Goal: Use online tool/utility: Utilize a website feature to perform a specific function

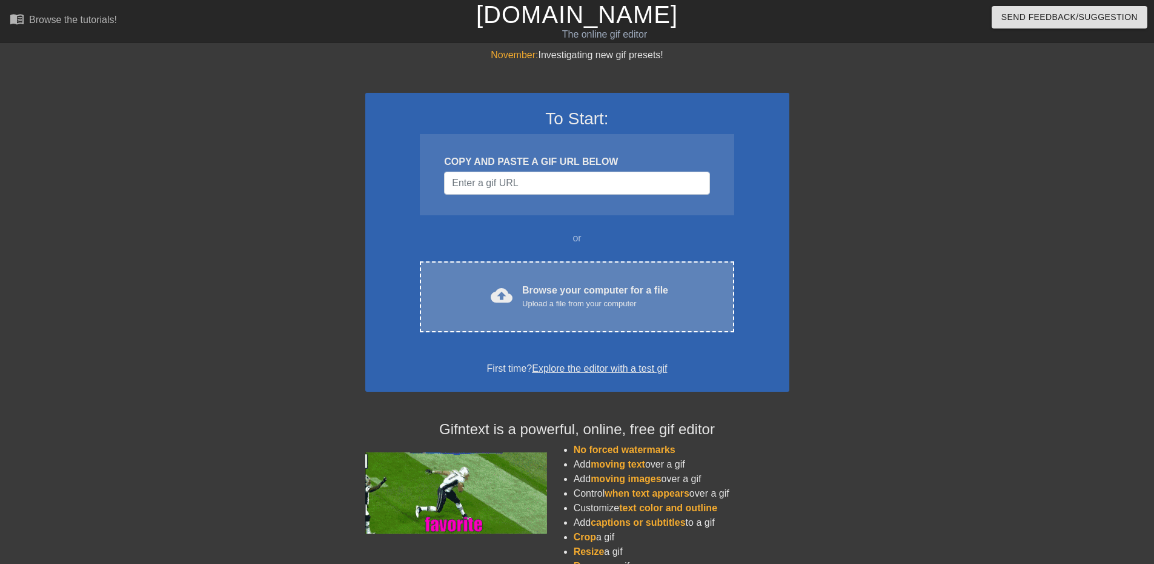
click at [496, 308] on div "cloud_upload" at bounding box center [499, 297] width 27 height 26
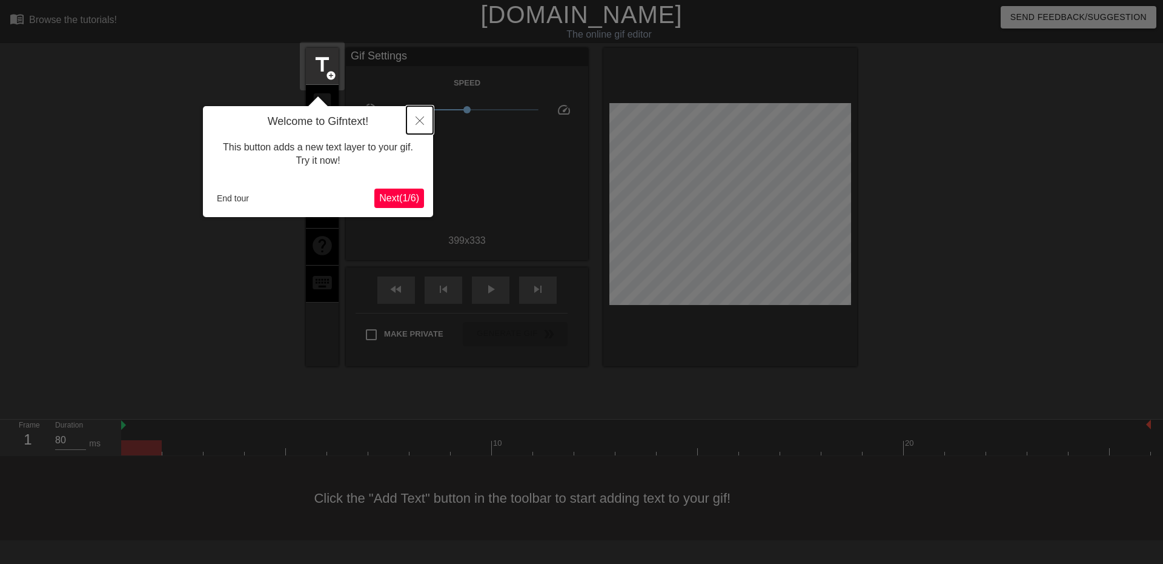
click at [424, 122] on icon "Close" at bounding box center [420, 120] width 8 height 8
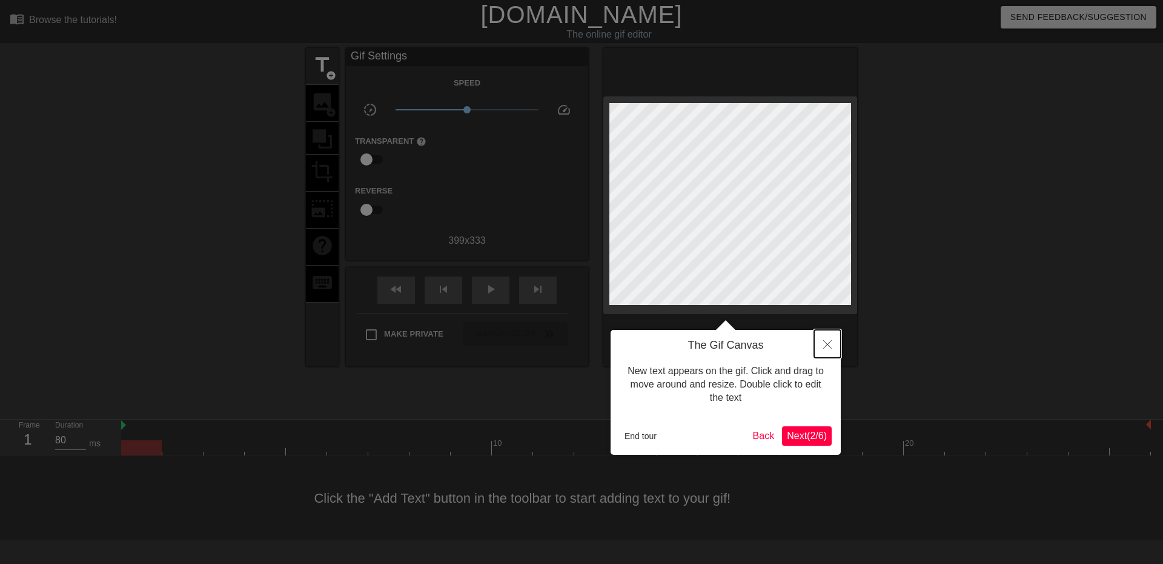
click at [830, 341] on icon "Close" at bounding box center [827, 344] width 8 height 8
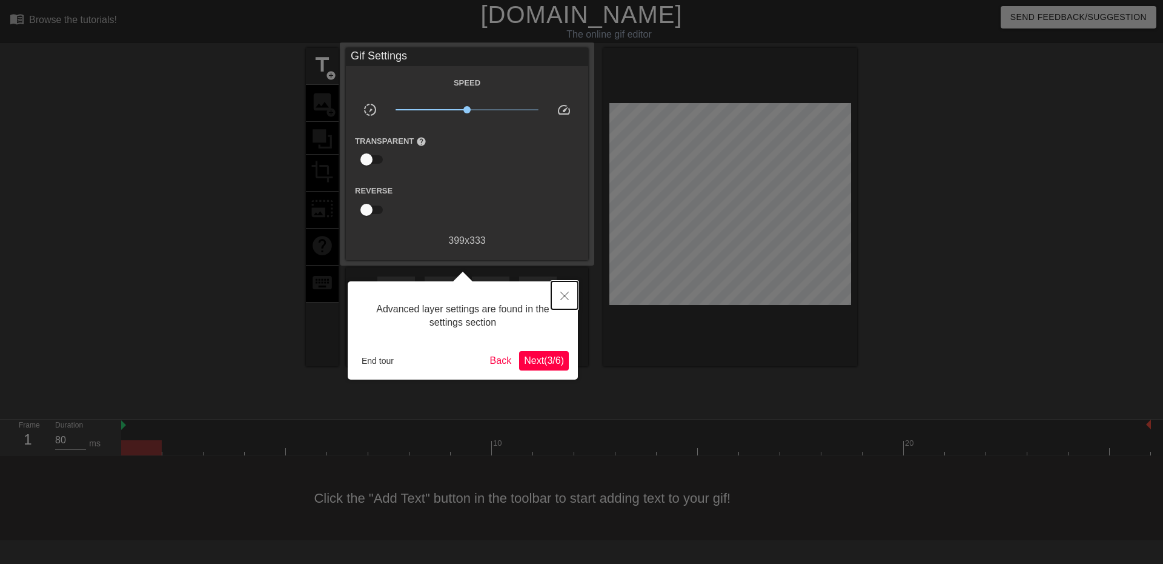
click at [568, 288] on button "Close" at bounding box center [564, 295] width 27 height 28
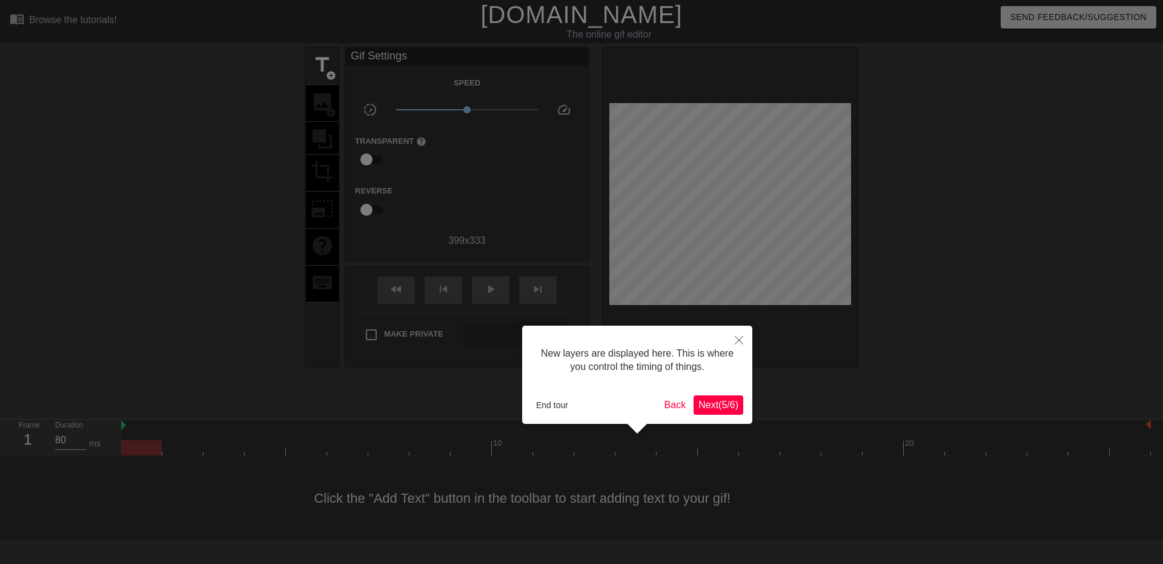
scroll to position [10, 0]
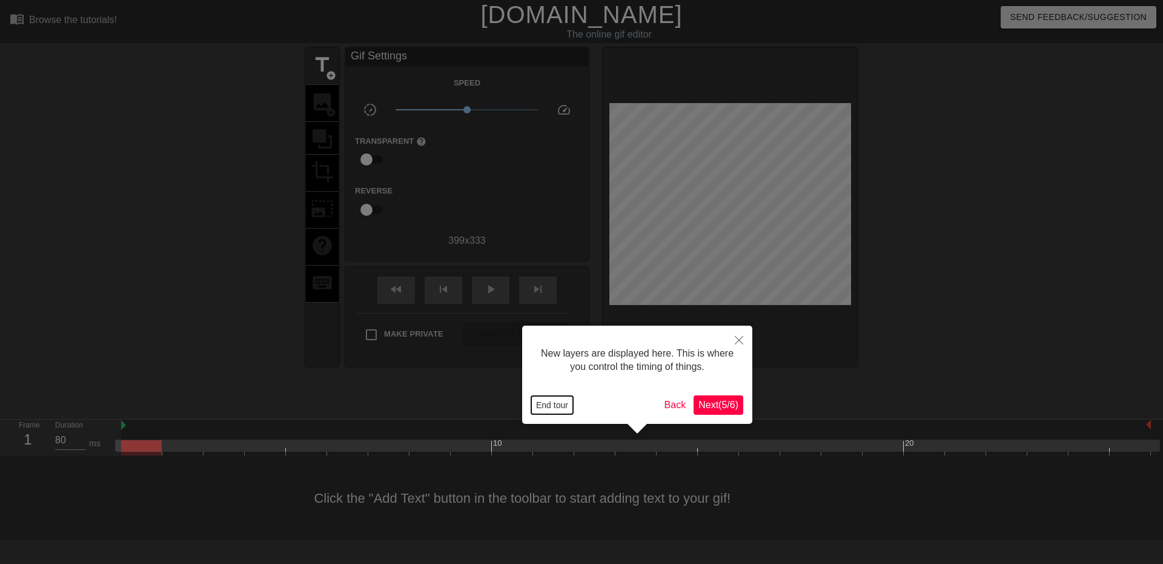
click at [563, 406] on button "End tour" at bounding box center [552, 405] width 42 height 18
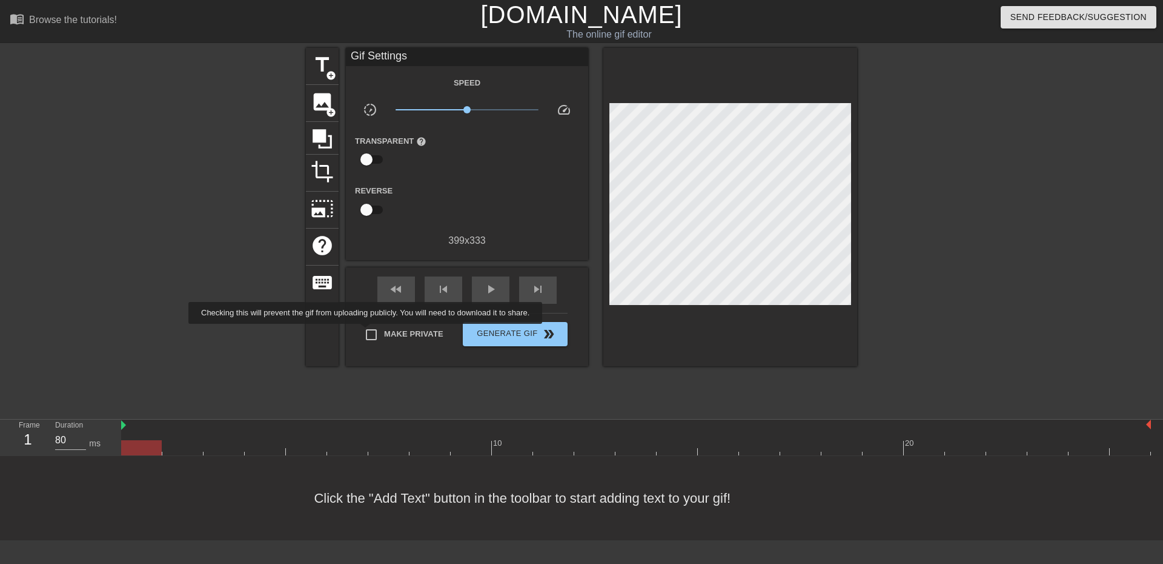
click at [368, 332] on input "Make Private" at bounding box center [371, 334] width 25 height 25
checkbox input "true"
click at [329, 66] on span "title" at bounding box center [322, 64] width 23 height 23
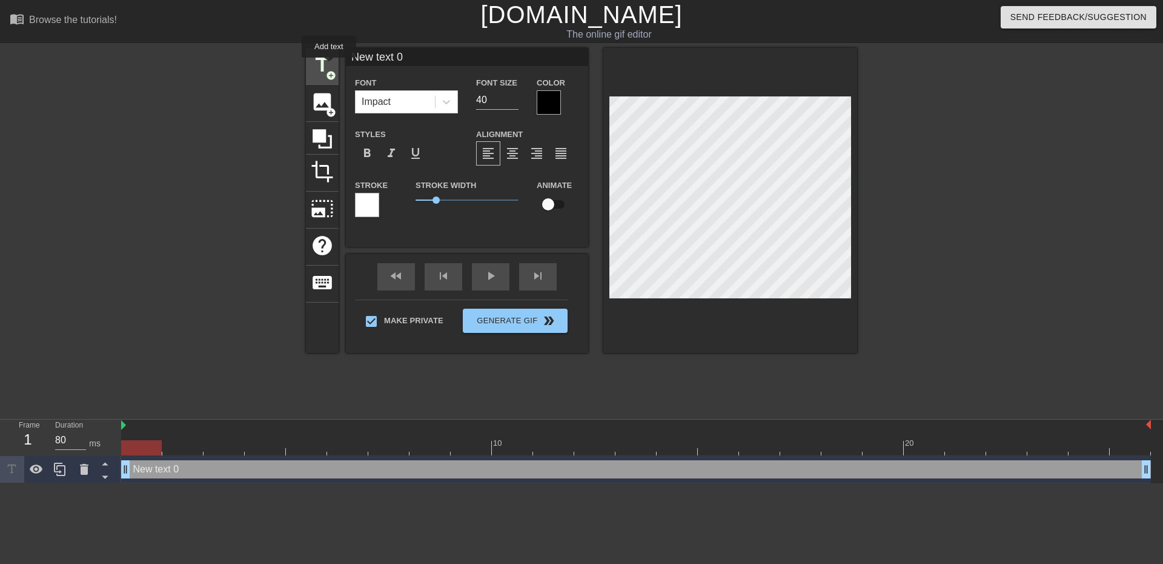
scroll to position [0, 0]
click at [547, 99] on div at bounding box center [549, 102] width 24 height 24
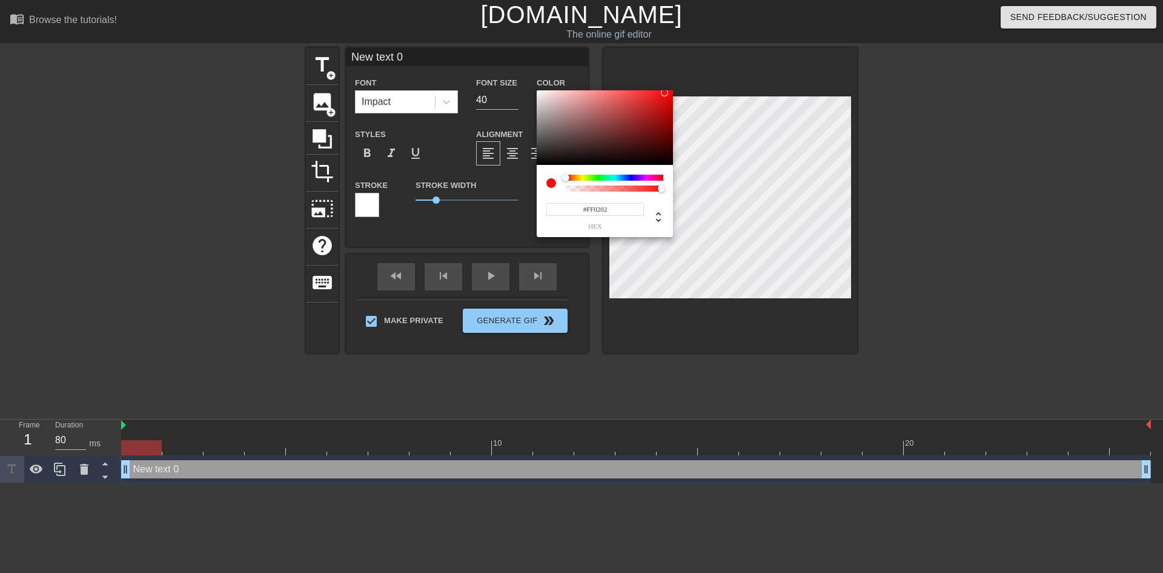
type input "#FF0000"
drag, startPoint x: 576, startPoint y: 140, endPoint x: 670, endPoint y: 88, distance: 107.1
click at [673, 84] on div "#FF0000 hex" at bounding box center [581, 286] width 1163 height 573
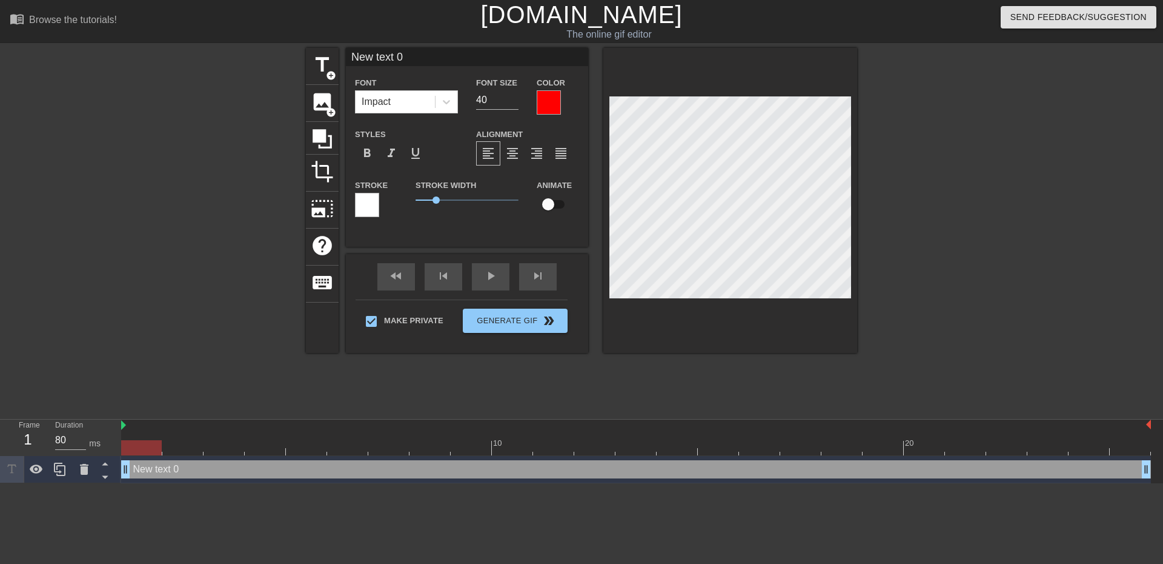
click at [372, 199] on div at bounding box center [367, 205] width 24 height 24
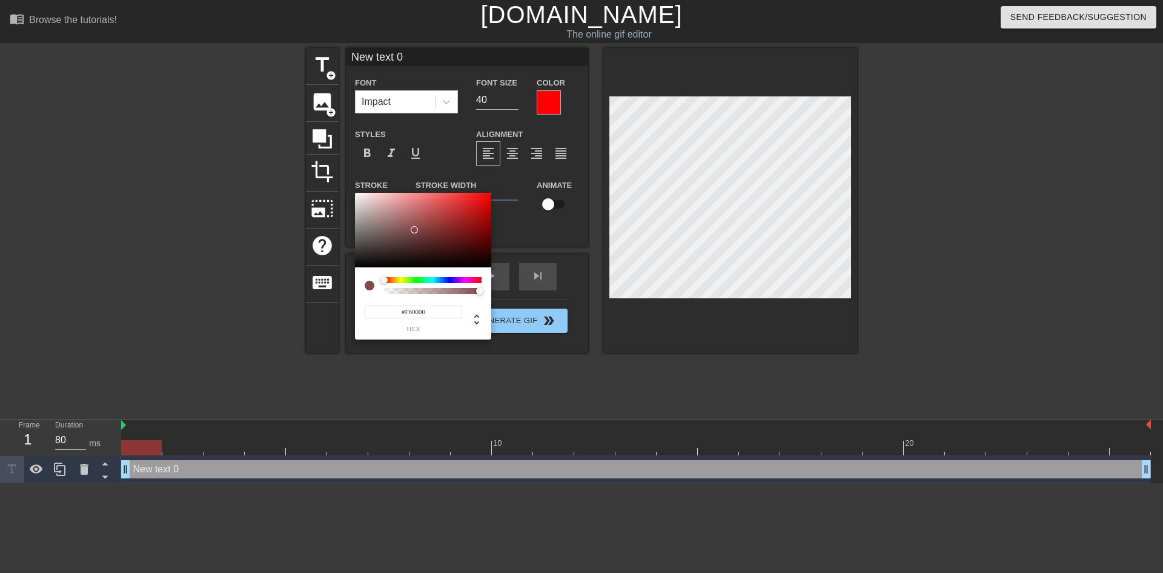
type input "#FF0000"
drag, startPoint x: 414, startPoint y: 230, endPoint x: 514, endPoint y: 184, distance: 109.3
click at [515, 184] on div "#FF0000 hex" at bounding box center [581, 286] width 1163 height 573
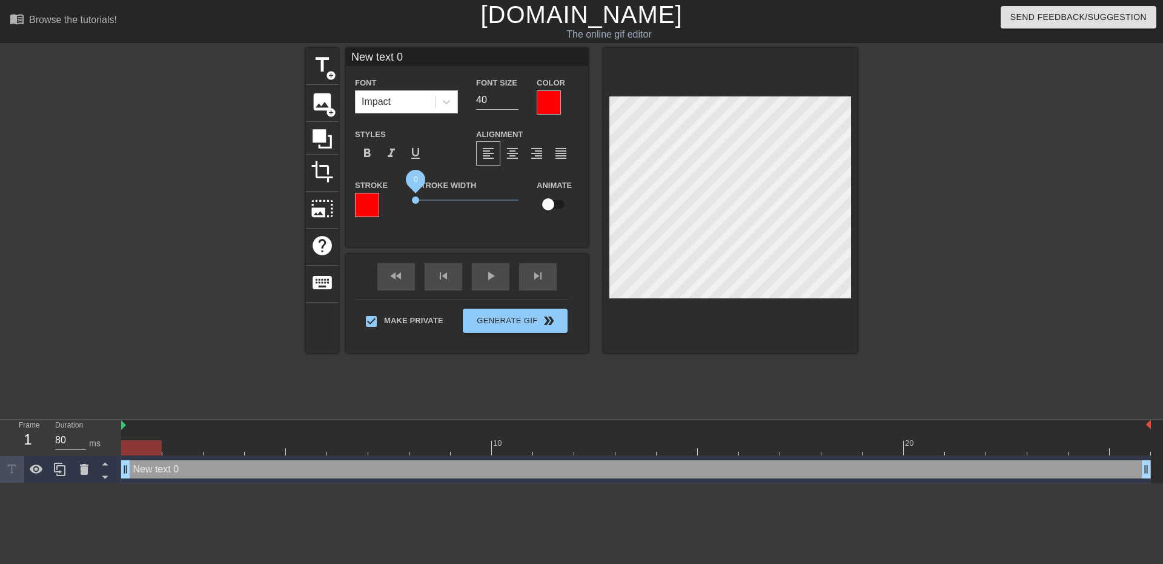
drag, startPoint x: 437, startPoint y: 198, endPoint x: 413, endPoint y: 201, distance: 24.4
click at [413, 201] on span "0" at bounding box center [415, 199] width 7 height 7
click at [449, 102] on icon at bounding box center [447, 102] width 12 height 12
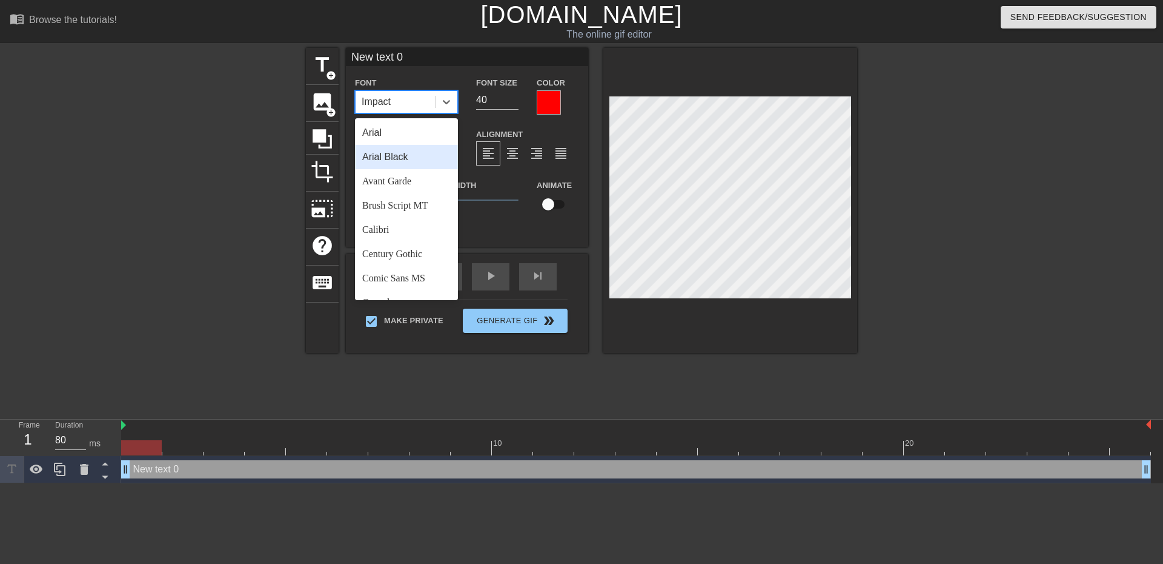
click at [425, 151] on div "Arial Black" at bounding box center [406, 157] width 103 height 24
click at [448, 104] on icon at bounding box center [447, 102] width 12 height 12
click at [413, 183] on div "Avant Garde" at bounding box center [406, 181] width 103 height 24
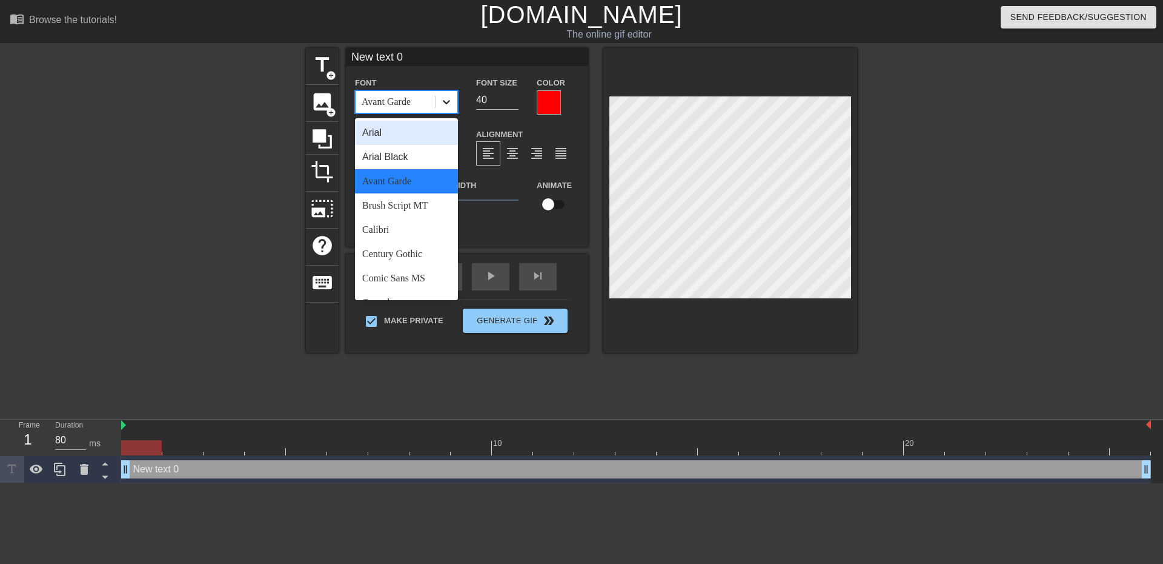
click at [445, 102] on icon at bounding box center [446, 102] width 7 height 4
click at [426, 224] on div "Calibri" at bounding box center [406, 230] width 103 height 24
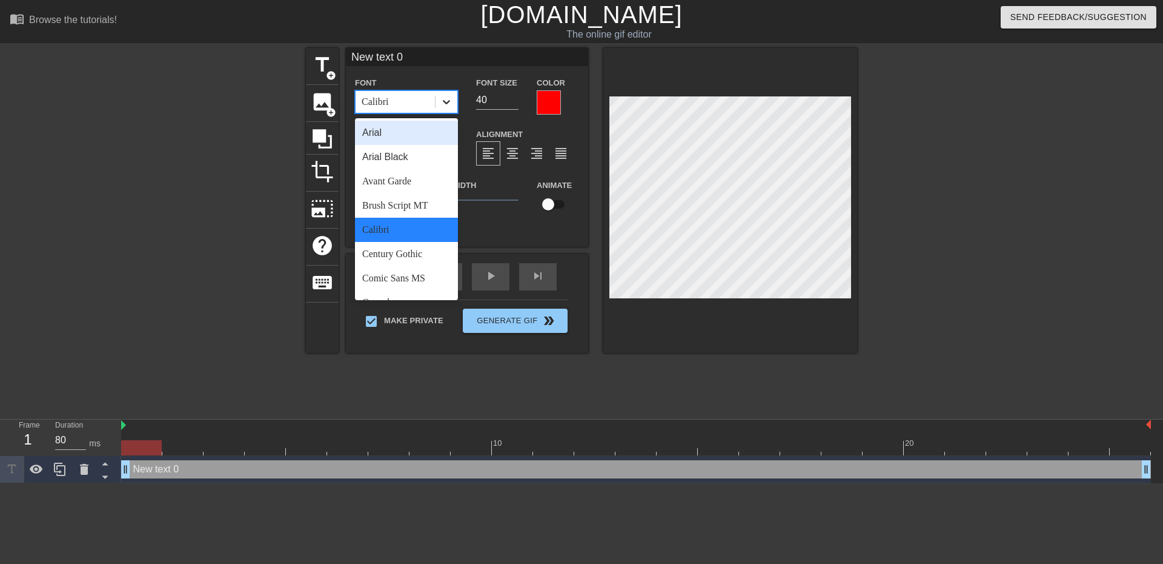
click at [449, 102] on icon at bounding box center [446, 102] width 7 height 4
click at [431, 243] on div "Century Gothic" at bounding box center [406, 254] width 103 height 24
click at [445, 96] on icon at bounding box center [447, 102] width 12 height 12
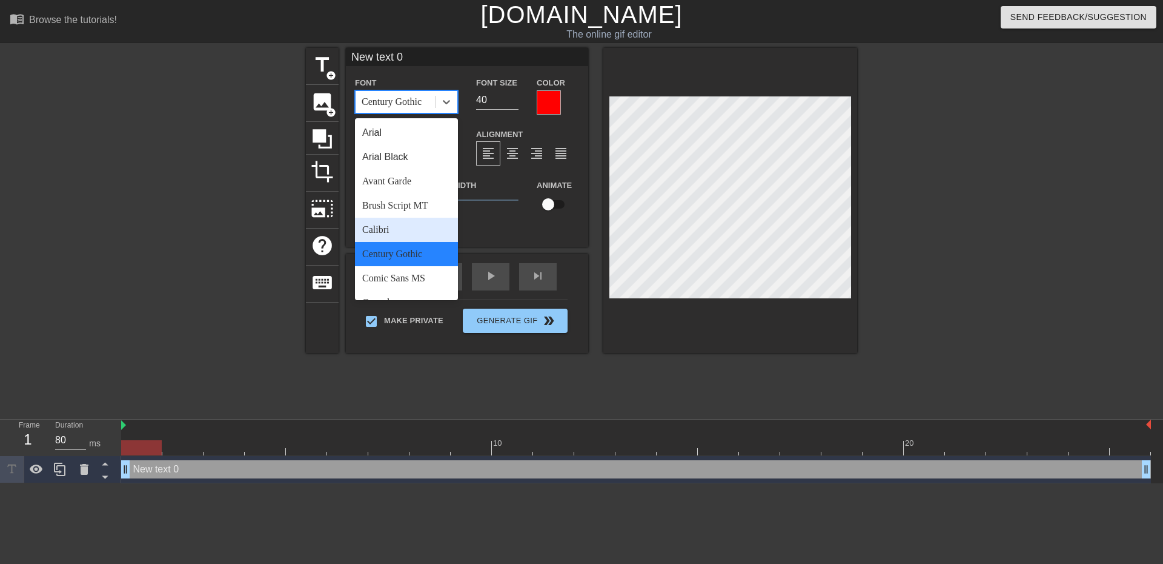
click at [408, 221] on div "Calibri" at bounding box center [406, 230] width 103 height 24
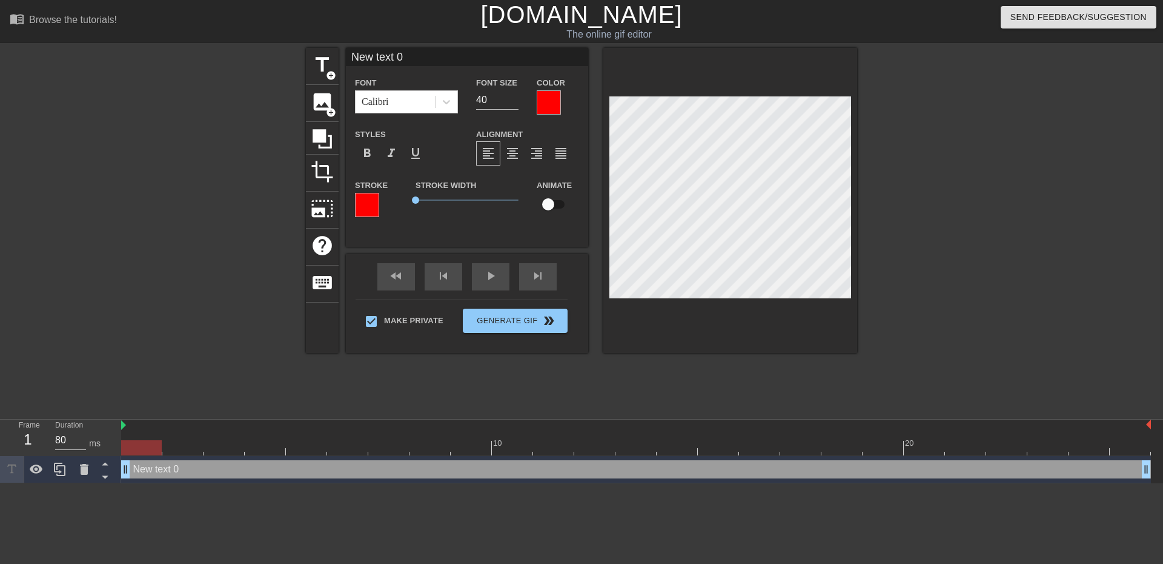
drag, startPoint x: 433, startPoint y: 59, endPoint x: 359, endPoint y: 74, distance: 75.5
click at [359, 74] on div "New text 0 Font Calibri Font Size 40 Color Styles format_bold format_italic for…" at bounding box center [467, 138] width 242 height 180
click at [413, 55] on input "New text 0" at bounding box center [467, 57] width 242 height 18
type input "N"
type input "#"
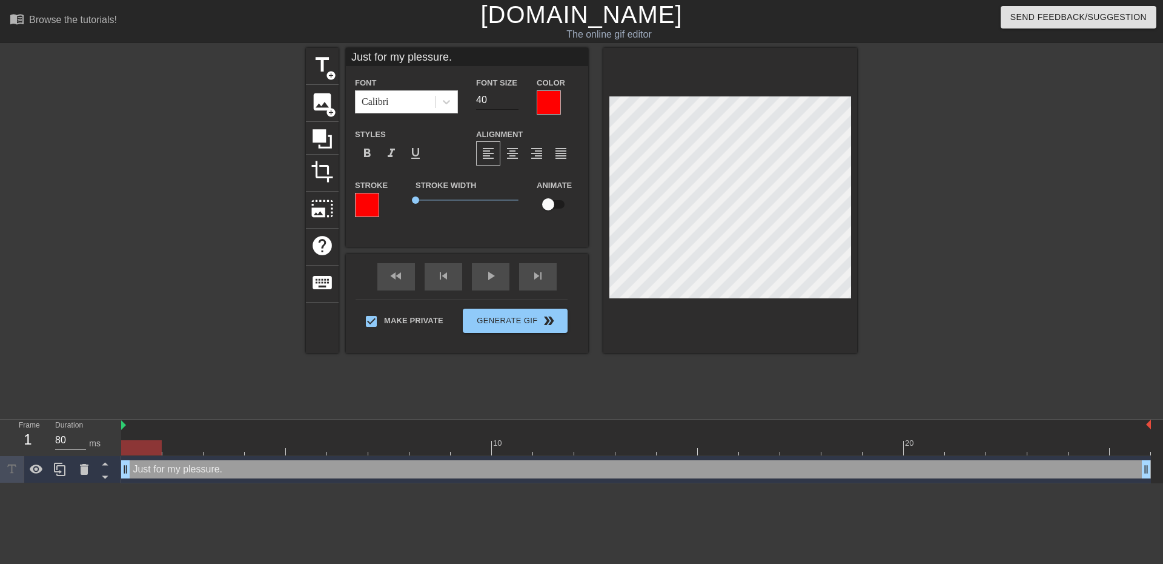
type input "Just for my plessure."
drag, startPoint x: 499, startPoint y: 100, endPoint x: 414, endPoint y: 114, distance: 85.4
click at [424, 111] on div "Font Calibri Font Size 40 Color" at bounding box center [467, 94] width 242 height 39
type input "2"
type input "26"
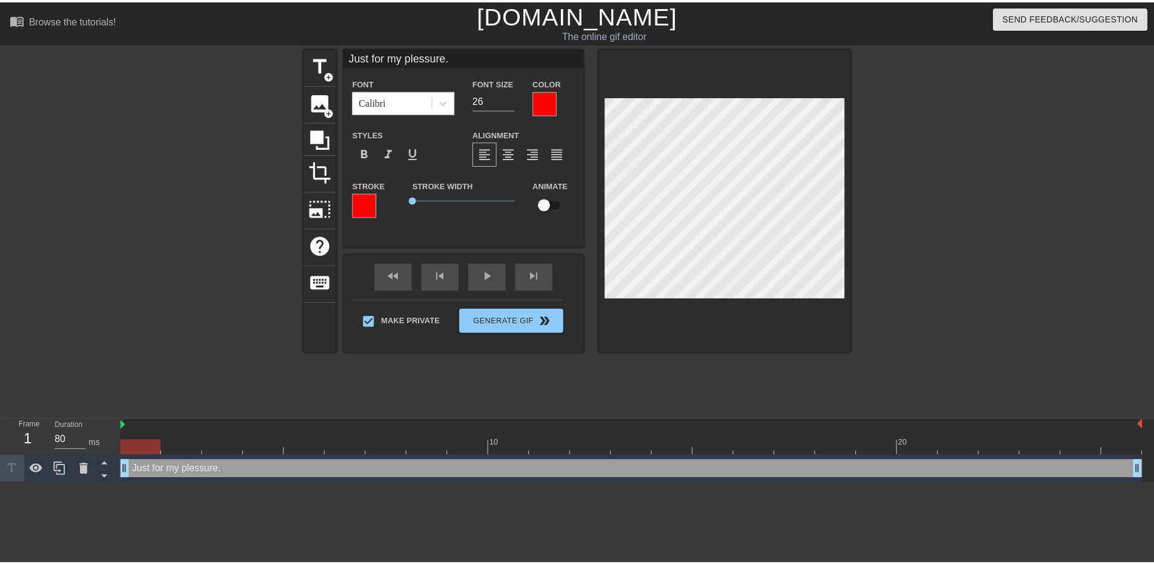
scroll to position [2, 6]
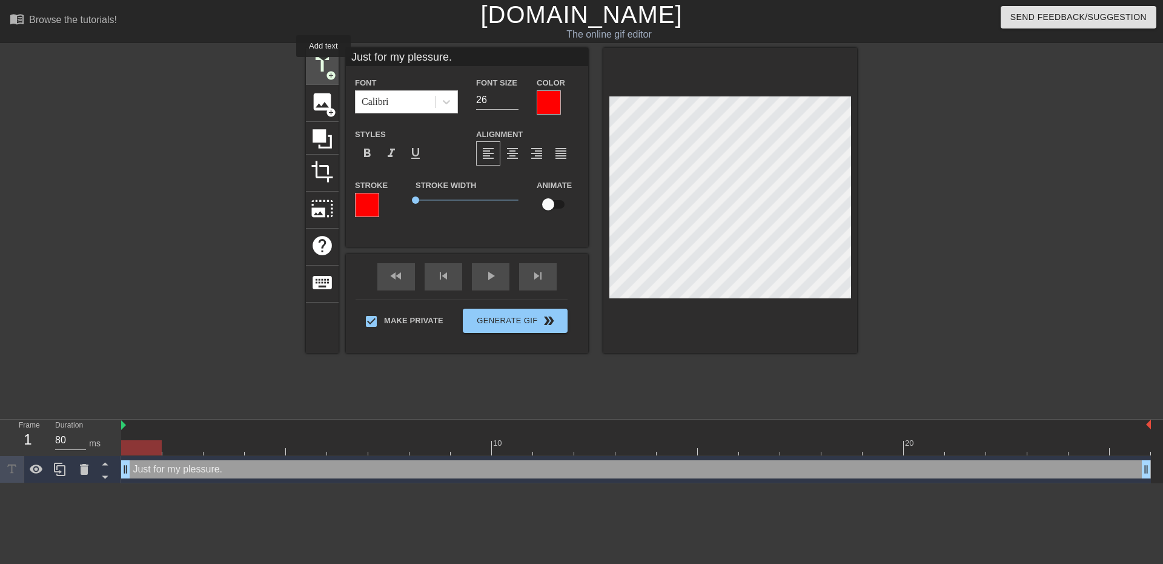
click at [324, 66] on span "title" at bounding box center [322, 64] width 23 height 23
type input "New text 1"
type input "40"
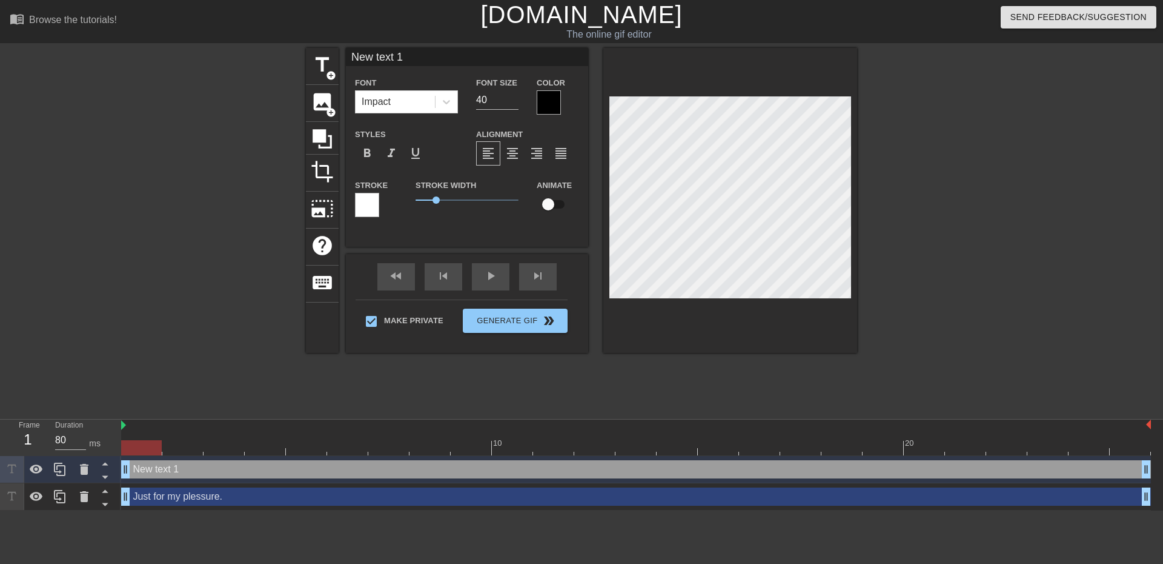
click at [554, 102] on div at bounding box center [549, 102] width 24 height 24
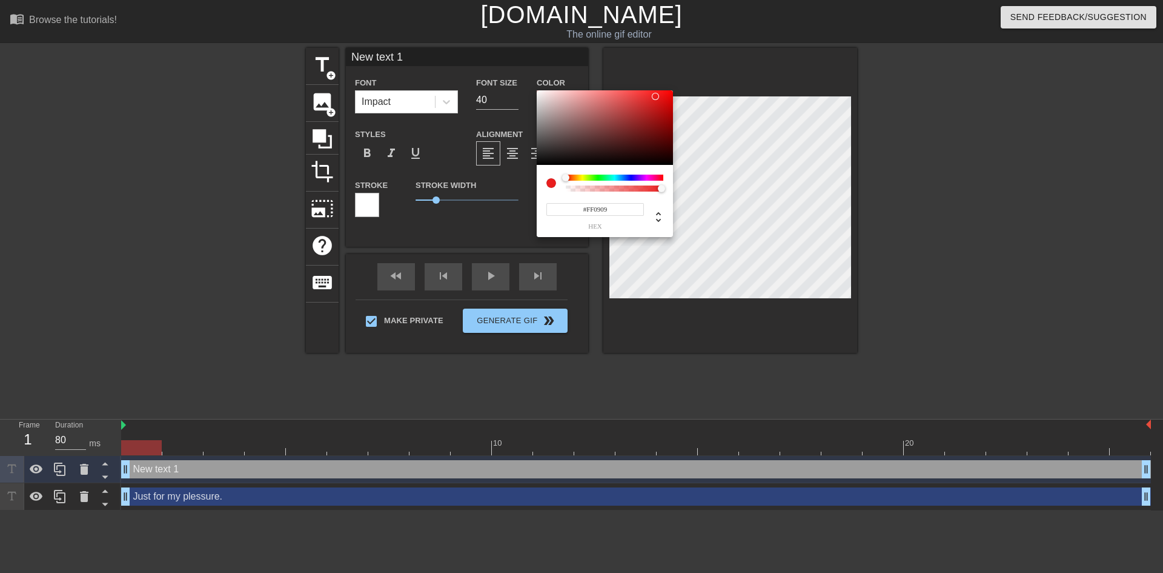
type input "#FF0000"
drag, startPoint x: 594, startPoint y: 125, endPoint x: 666, endPoint y: 99, distance: 76.3
click at [714, 73] on div "#FF0000 hex" at bounding box center [581, 286] width 1163 height 573
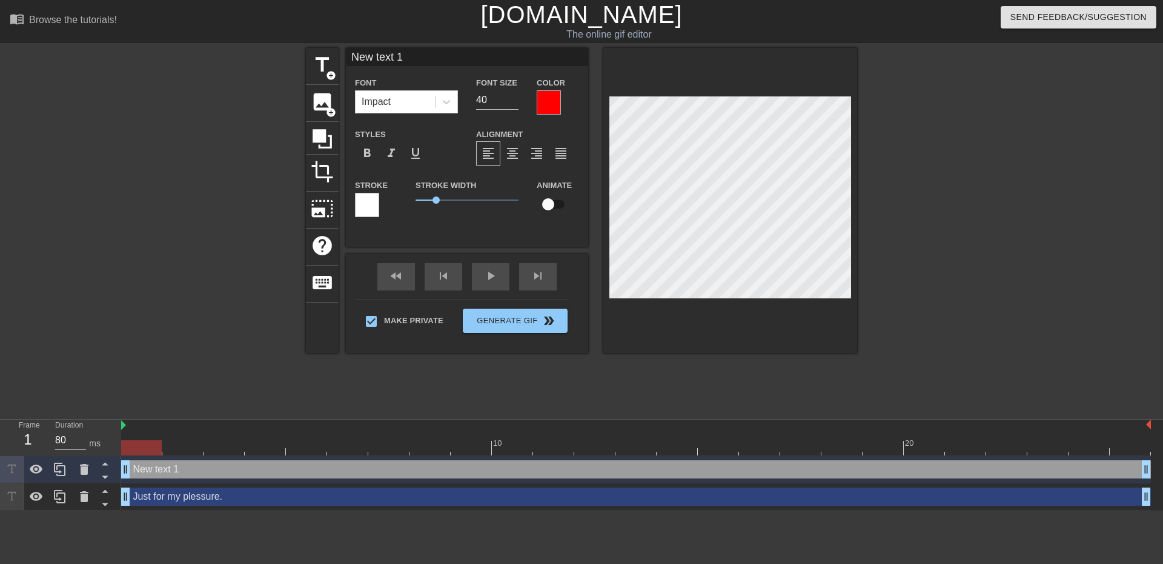
click at [362, 207] on div at bounding box center [367, 205] width 24 height 24
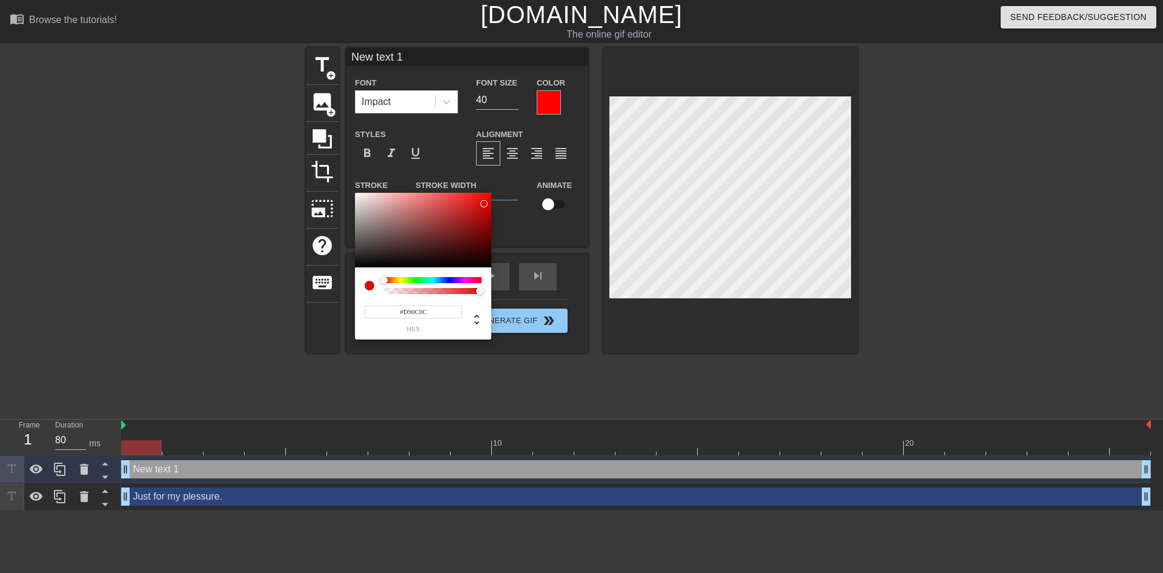
type input "#FF0000"
drag, startPoint x: 456, startPoint y: 216, endPoint x: 514, endPoint y: 185, distance: 65.6
click at [514, 185] on div "#FF0000 hex" at bounding box center [581, 286] width 1163 height 573
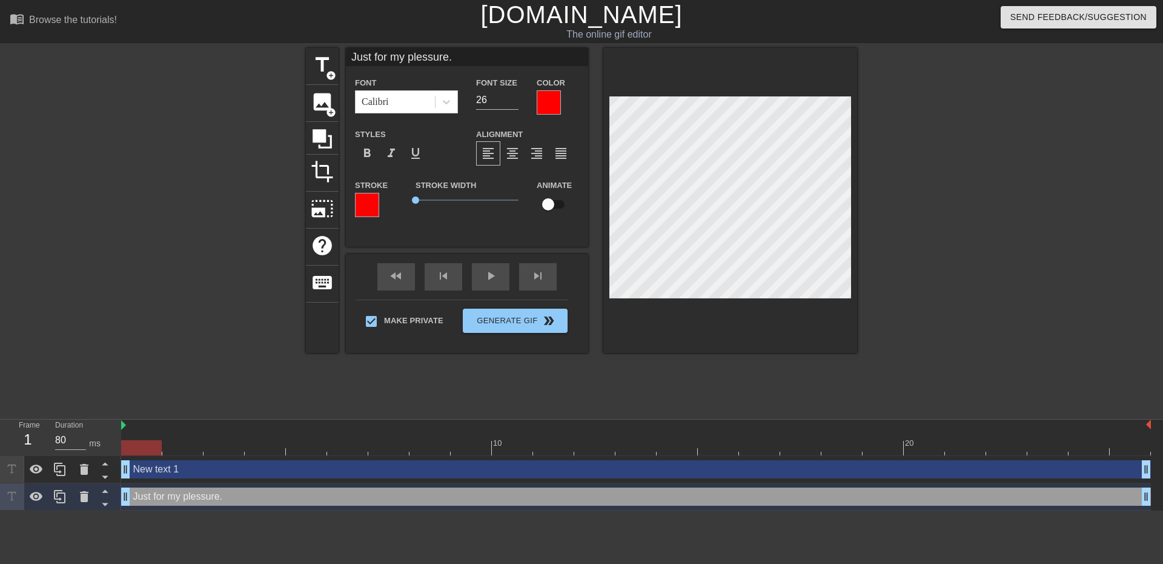
type input "New text 1"
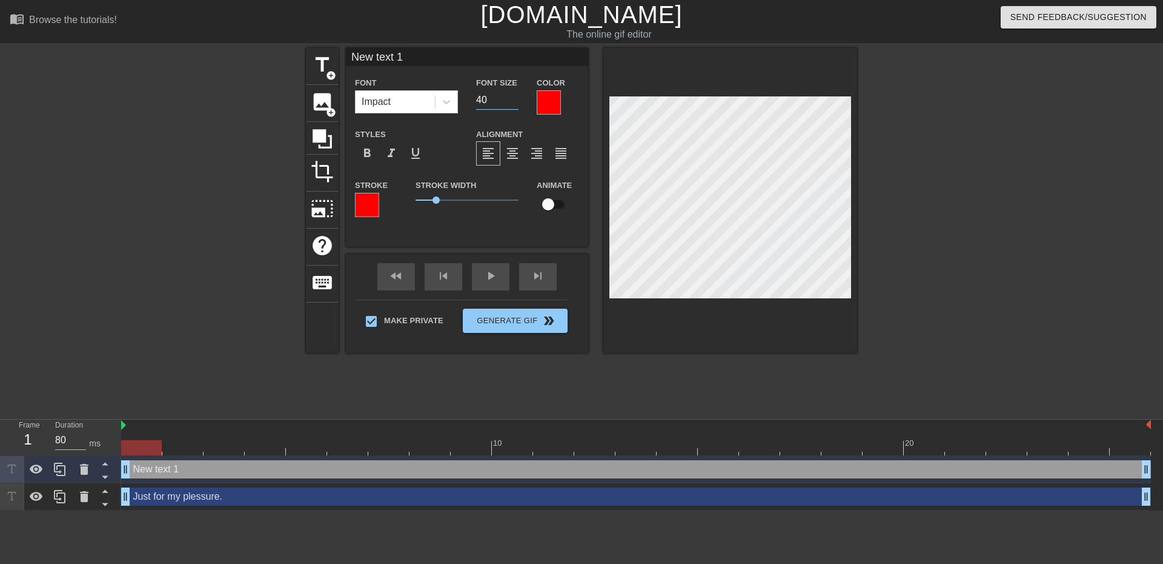
click at [497, 103] on input "40" at bounding box center [497, 99] width 42 height 19
type input "4"
type input "26"
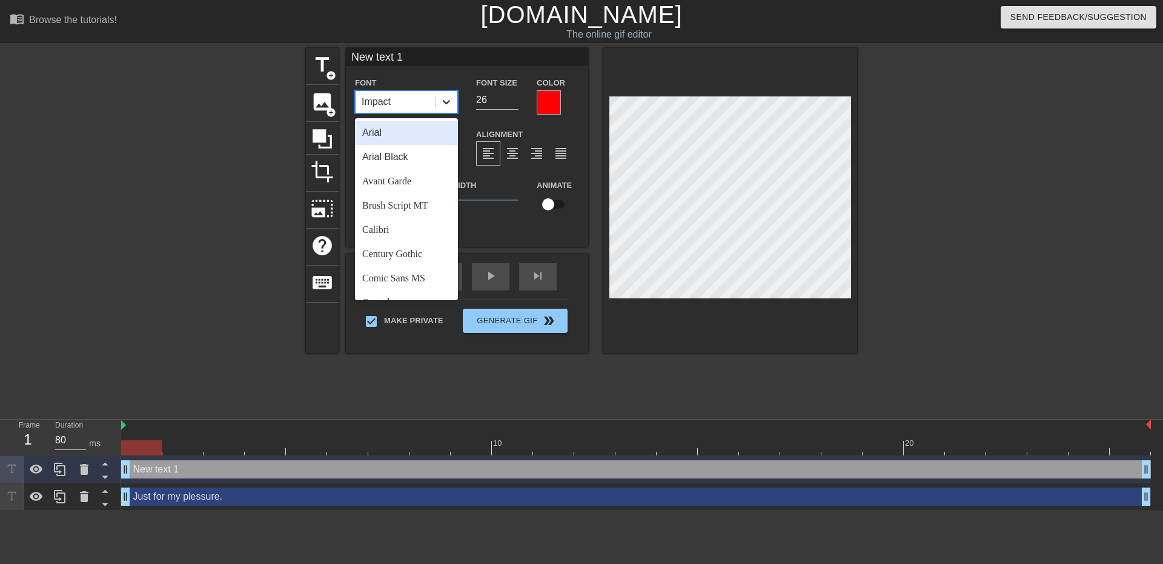
click at [444, 99] on icon at bounding box center [447, 102] width 12 height 12
click at [408, 229] on div "Calibri" at bounding box center [406, 230] width 103 height 24
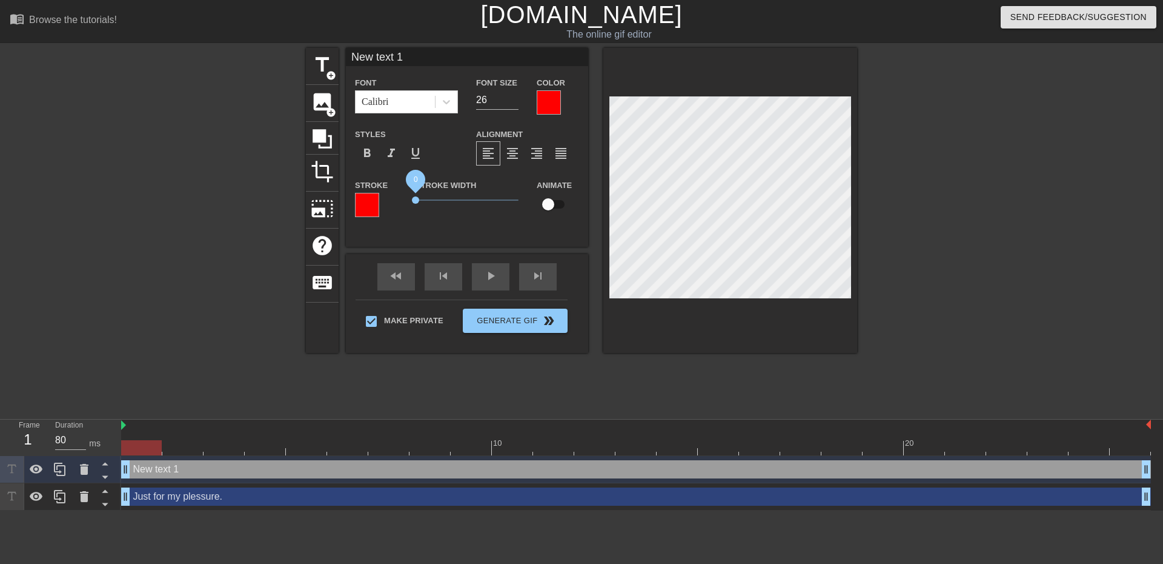
drag, startPoint x: 436, startPoint y: 198, endPoint x: 407, endPoint y: 199, distance: 29.1
click at [407, 199] on div "Stroke Width 0" at bounding box center [467, 203] width 121 height 50
click at [550, 205] on input "checkbox" at bounding box center [548, 204] width 69 height 23
click at [560, 204] on input "checkbox" at bounding box center [559, 204] width 69 height 23
checkbox input "false"
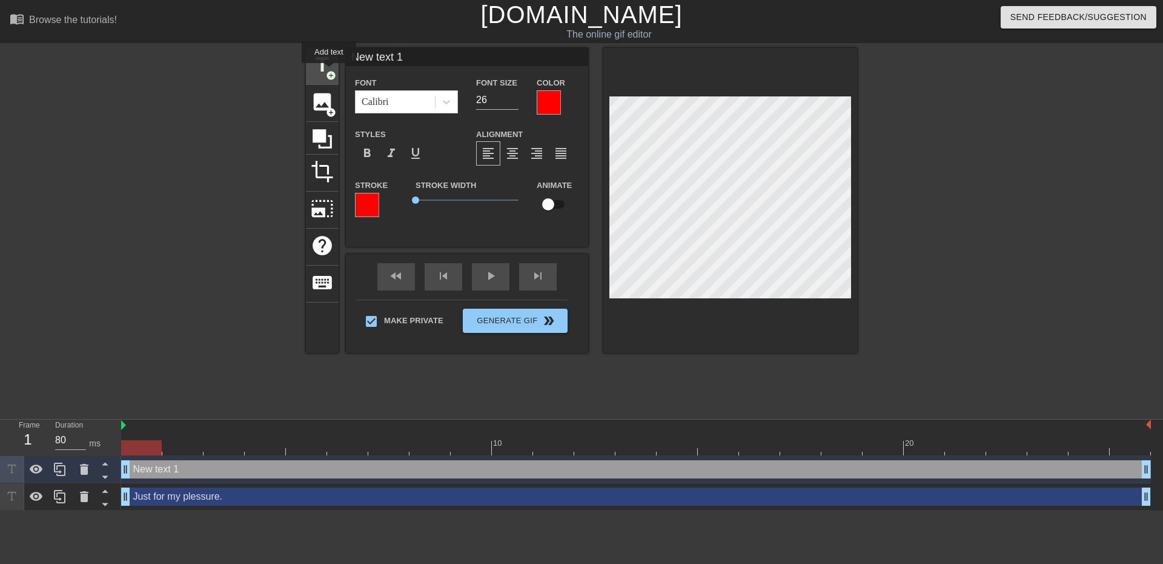
drag, startPoint x: 437, startPoint y: 56, endPoint x: 329, endPoint y: 72, distance: 108.9
click at [329, 72] on div "title add_circle image add_circle crop photo_size_select_large help keyboard Ne…" at bounding box center [581, 200] width 551 height 305
click at [463, 58] on input "I´ll blindfold you," at bounding box center [467, 57] width 242 height 18
click at [319, 60] on span "title" at bounding box center [322, 64] width 23 height 23
type input "New text 2"
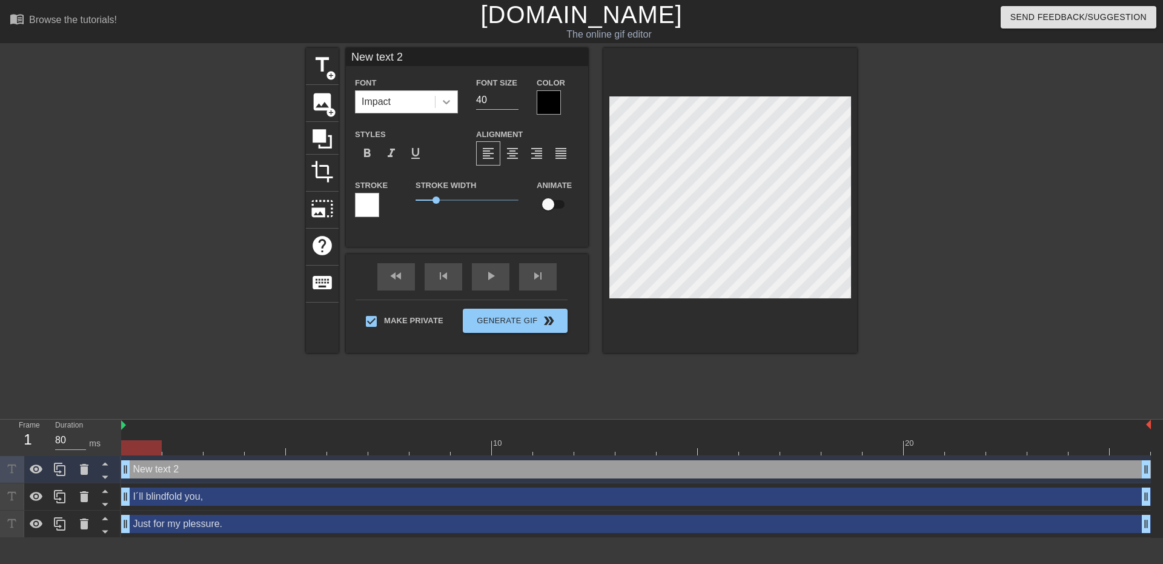
drag, startPoint x: 501, startPoint y: 100, endPoint x: 445, endPoint y: 109, distance: 55.9
click at [449, 111] on div "Font Impact Font Size 40 Color" at bounding box center [467, 94] width 242 height 39
type input "26"
click at [550, 108] on div at bounding box center [549, 102] width 24 height 24
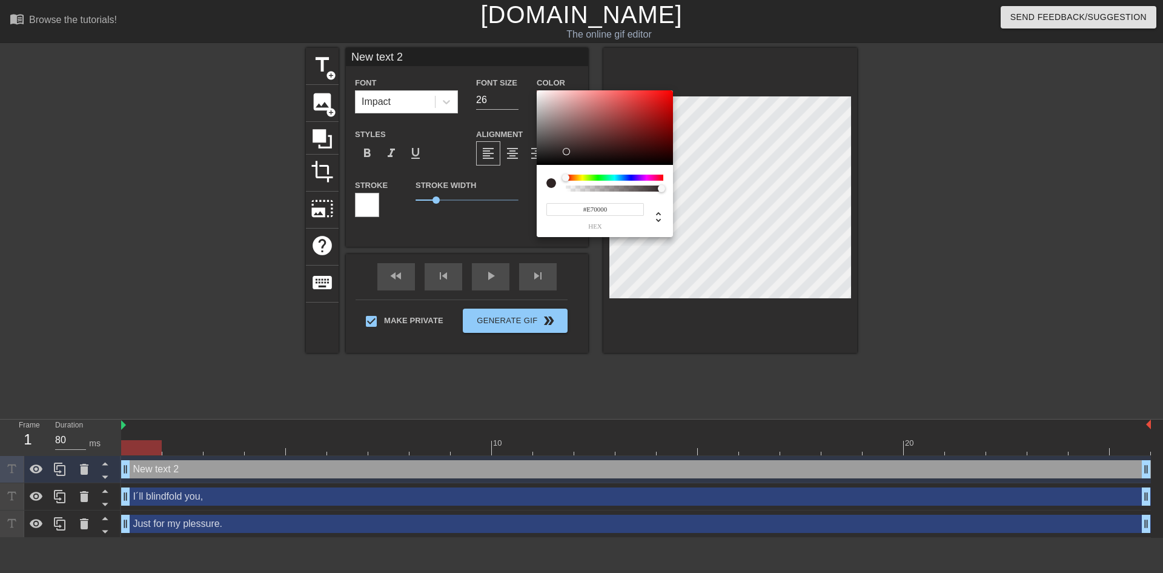
type input "#FF0000"
drag, startPoint x: 565, startPoint y: 151, endPoint x: 714, endPoint y: 75, distance: 168.0
click at [714, 75] on div "#FF0000 hex" at bounding box center [581, 286] width 1163 height 573
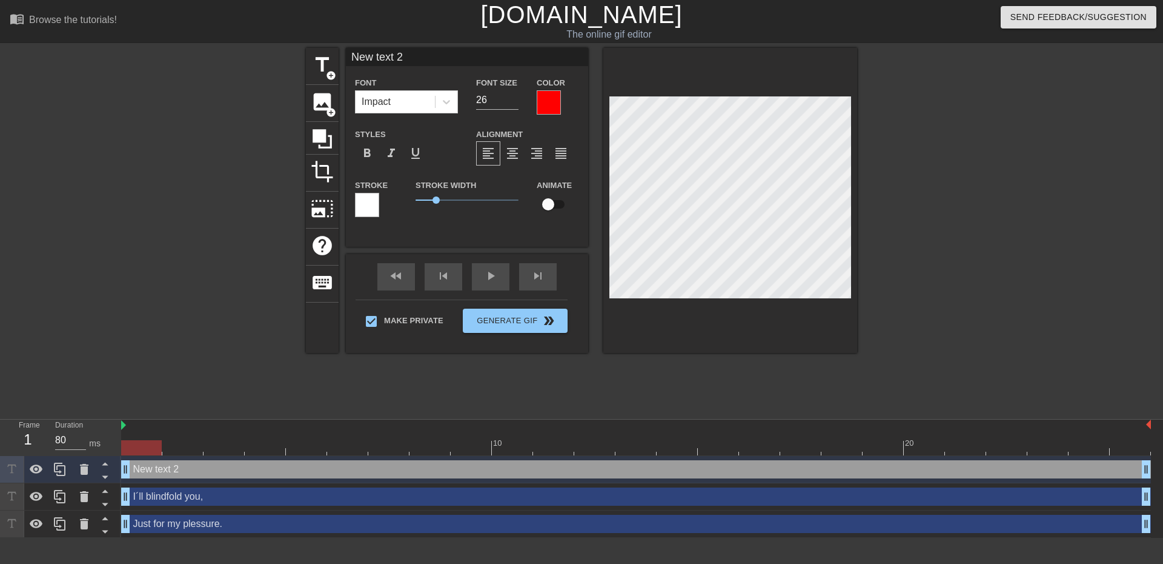
click at [370, 204] on div at bounding box center [367, 205] width 24 height 24
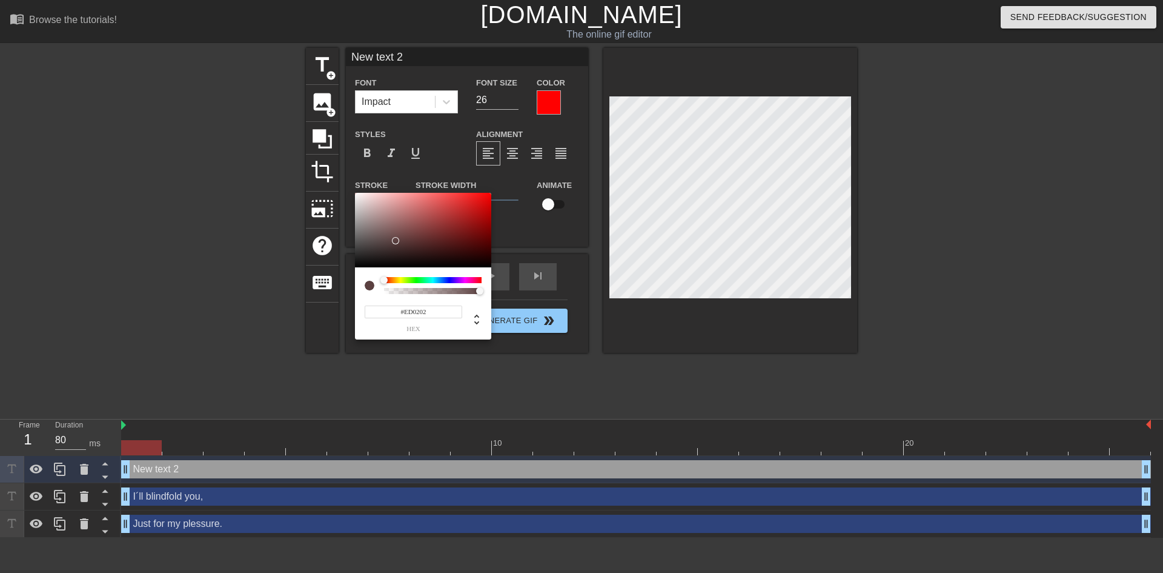
type input "#FF0000"
drag, startPoint x: 395, startPoint y: 241, endPoint x: 501, endPoint y: 190, distance: 117.1
click at [501, 190] on div "#FF0000 hex" at bounding box center [581, 286] width 1163 height 573
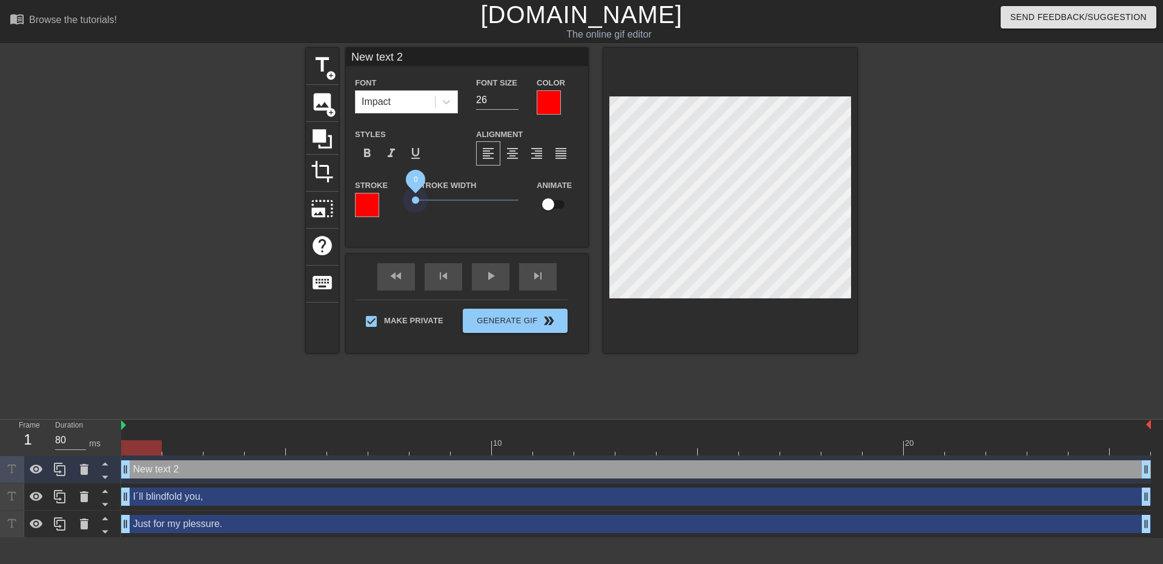
drag, startPoint x: 439, startPoint y: 197, endPoint x: 404, endPoint y: 190, distance: 35.3
click at [404, 190] on div "Stroke Stroke Width 0 Animate" at bounding box center [467, 203] width 242 height 50
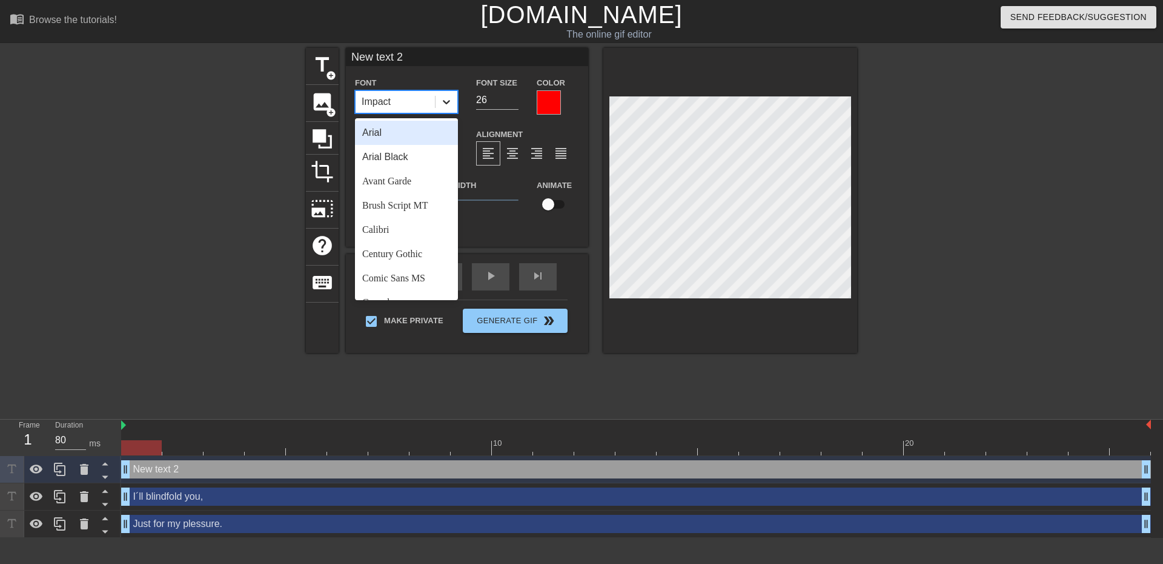
click at [450, 98] on icon at bounding box center [447, 102] width 12 height 12
click at [422, 230] on div "Calibri" at bounding box center [406, 230] width 103 height 24
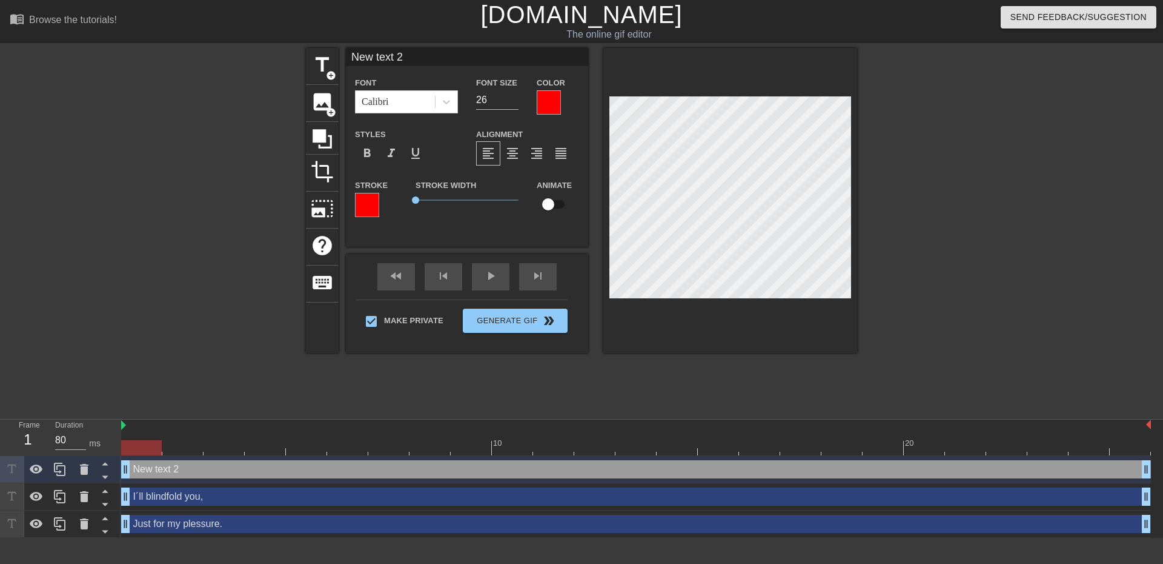
drag, startPoint x: 427, startPoint y: 58, endPoint x: 347, endPoint y: 58, distance: 80.6
click at [347, 58] on input "New text 2" at bounding box center [467, 57] width 242 height 18
click at [331, 67] on span "title" at bounding box center [322, 64] width 23 height 23
type input "New text 3"
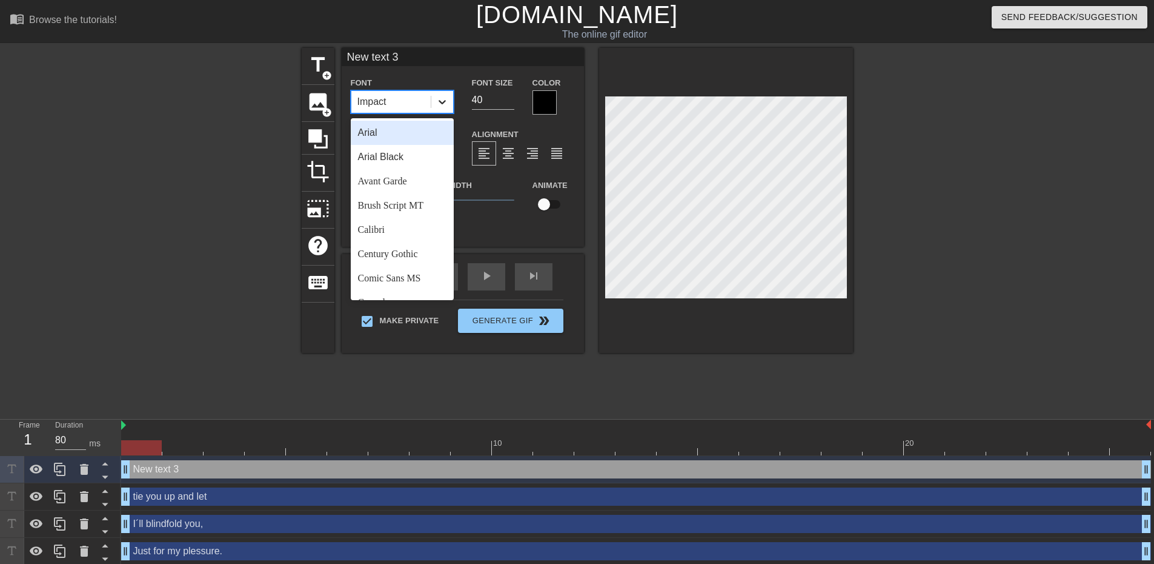
click at [448, 97] on div at bounding box center [442, 102] width 22 height 22
click at [404, 230] on div "Calibri" at bounding box center [402, 230] width 103 height 24
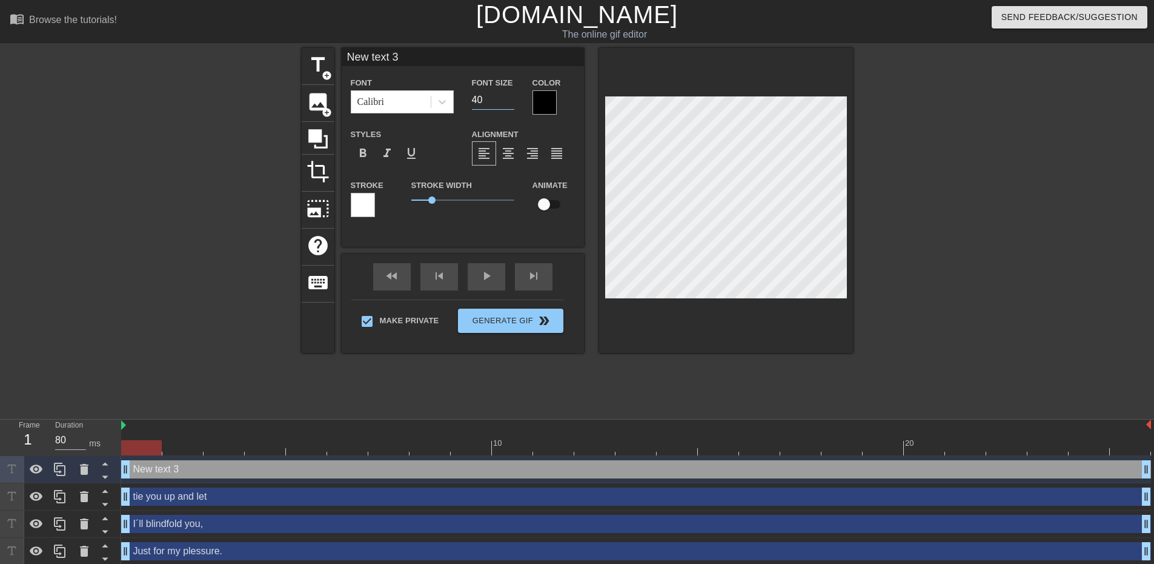
drag, startPoint x: 490, startPoint y: 99, endPoint x: 388, endPoint y: 75, distance: 105.1
click at [384, 82] on div "Font Calibri Font Size 40 Color" at bounding box center [463, 94] width 242 height 39
type input "26"
click at [545, 98] on div at bounding box center [545, 102] width 24 height 24
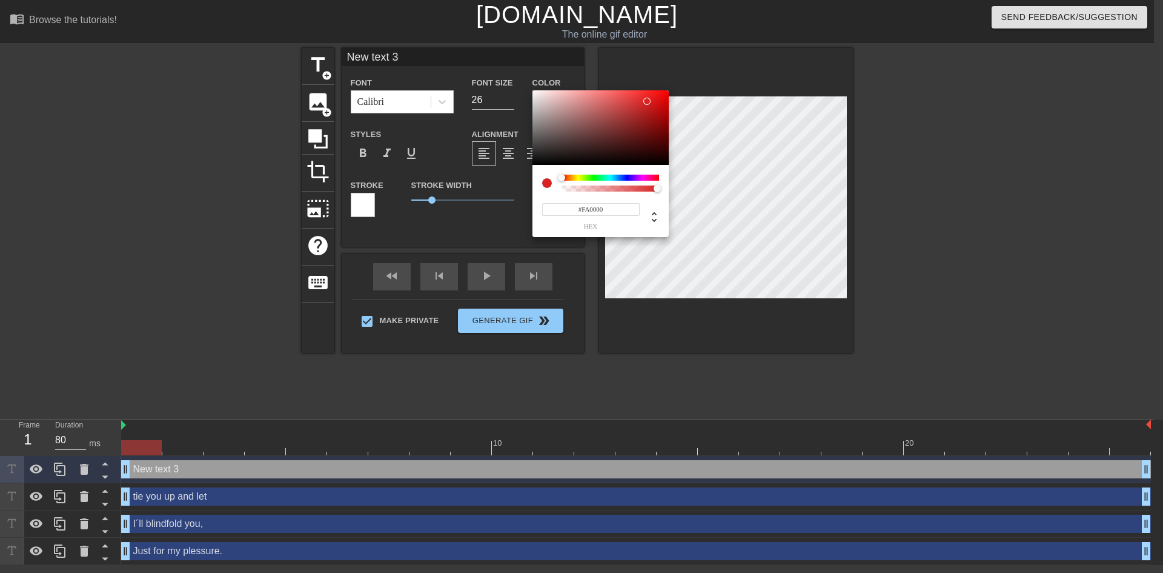
type input "#FF0000"
drag, startPoint x: 569, startPoint y: 150, endPoint x: 671, endPoint y: 95, distance: 116.3
click at [676, 89] on div "#FF0000 hex" at bounding box center [581, 286] width 1163 height 573
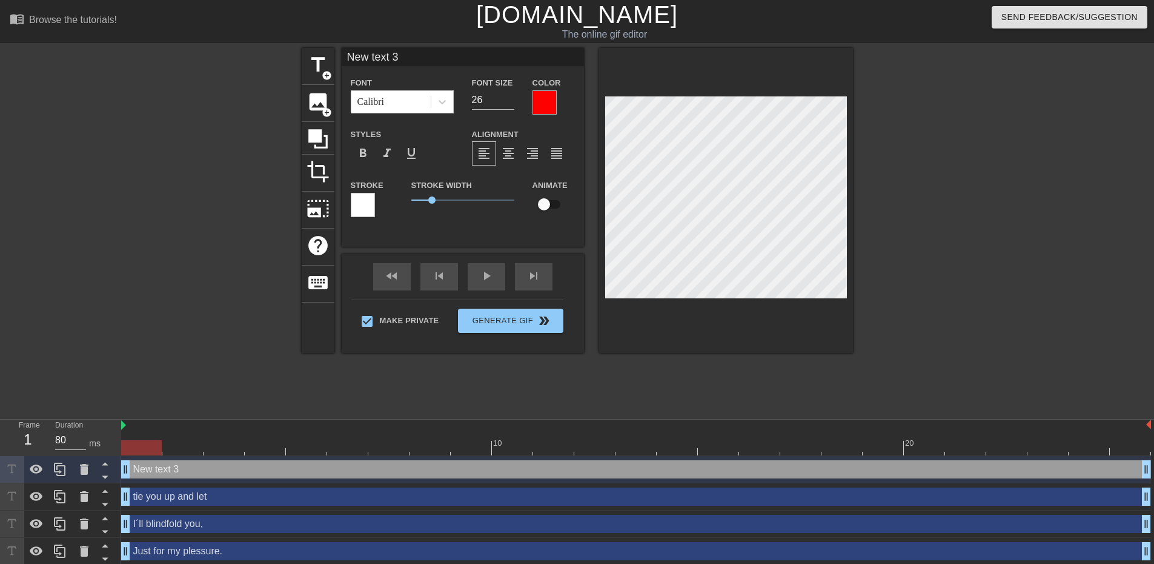
click at [364, 207] on div at bounding box center [363, 205] width 24 height 24
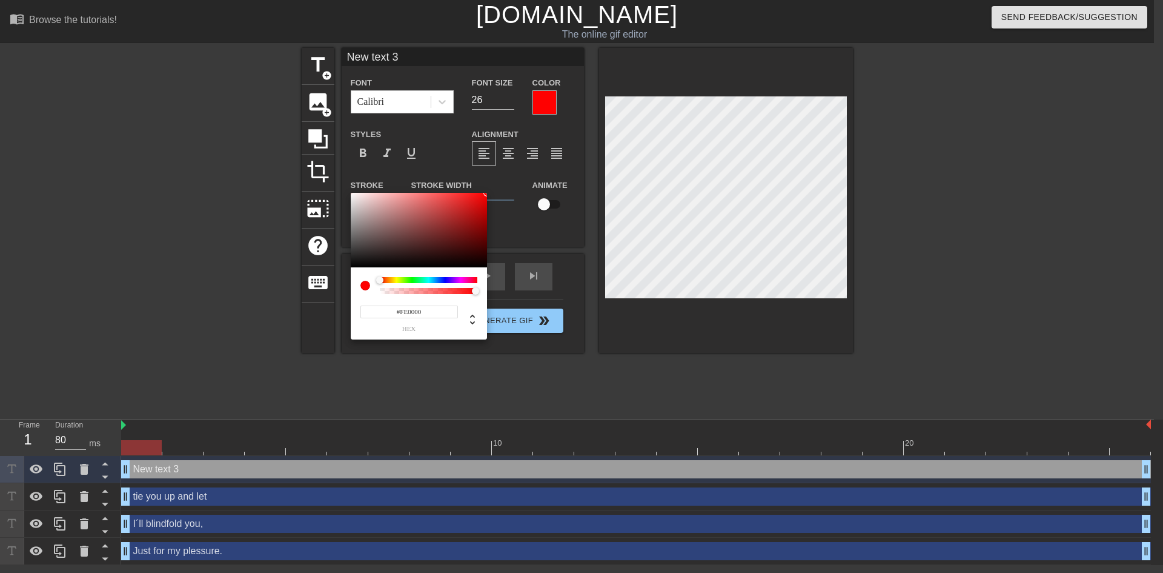
type input "#FF0000"
drag, startPoint x: 432, startPoint y: 231, endPoint x: 501, endPoint y: 182, distance: 84.7
click at [503, 190] on div "#FF0000 hex" at bounding box center [581, 286] width 1163 height 573
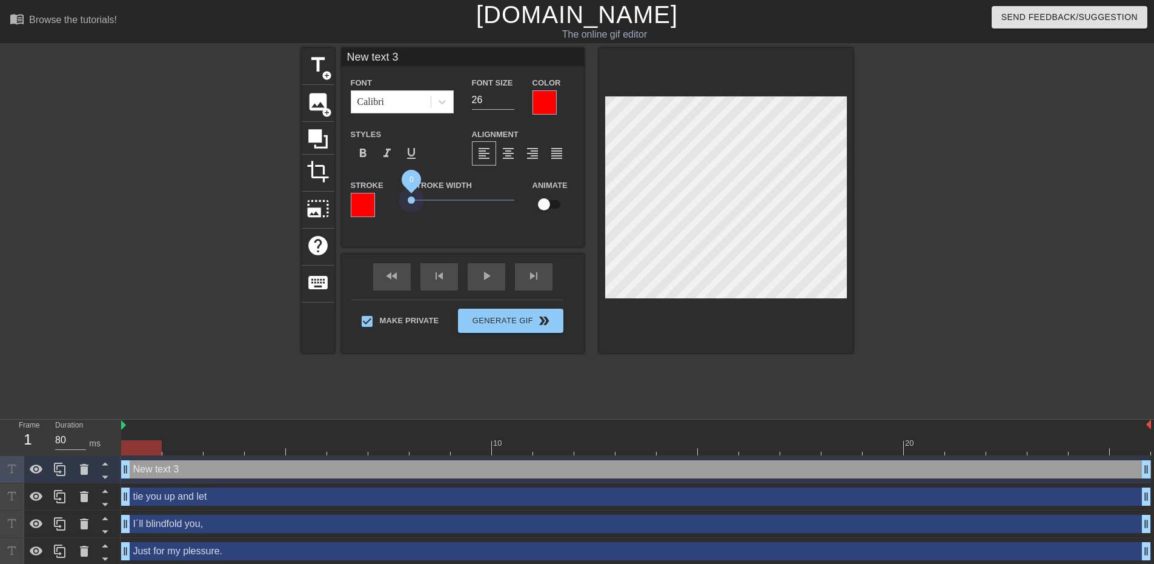
drag, startPoint x: 437, startPoint y: 199, endPoint x: 409, endPoint y: 193, distance: 28.5
click at [409, 193] on div "Stroke Width 0" at bounding box center [462, 203] width 121 height 50
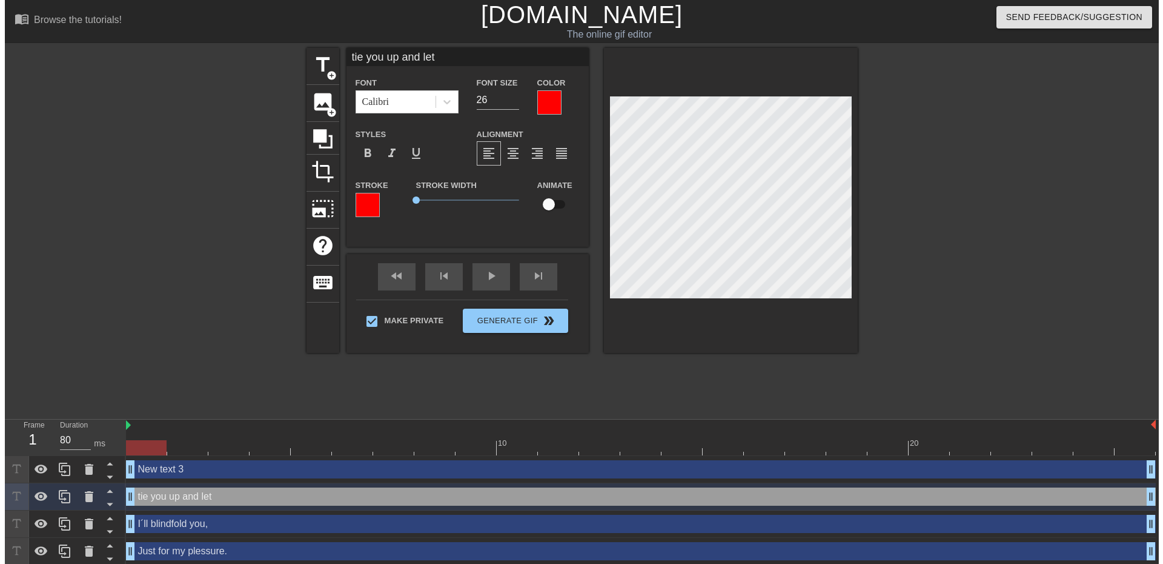
scroll to position [2, 1]
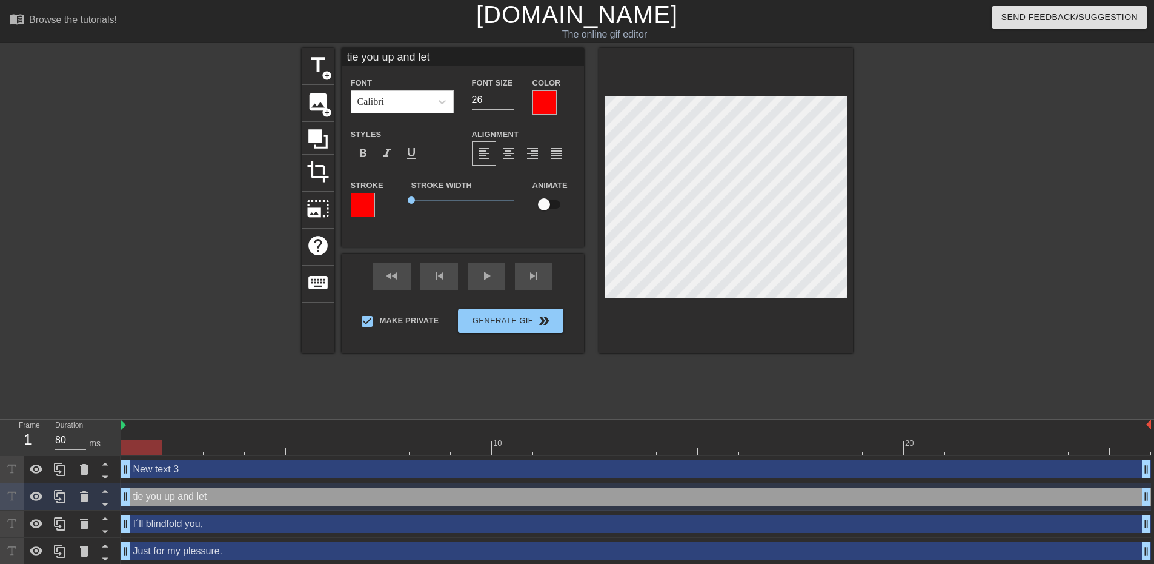
type input "New text 3"
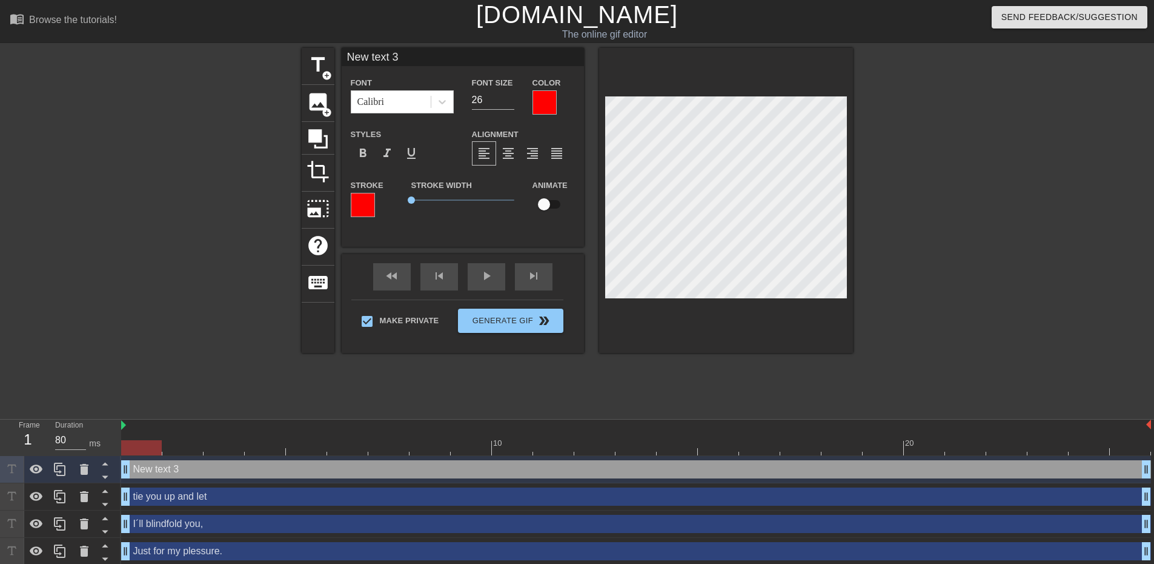
drag, startPoint x: 436, startPoint y: 64, endPoint x: 288, endPoint y: 52, distance: 148.3
click at [288, 52] on div "title add_circle image add_circle crop photo_size_select_large help keyboard Ne…" at bounding box center [577, 230] width 1154 height 364
type input "anyone I´ve invite"
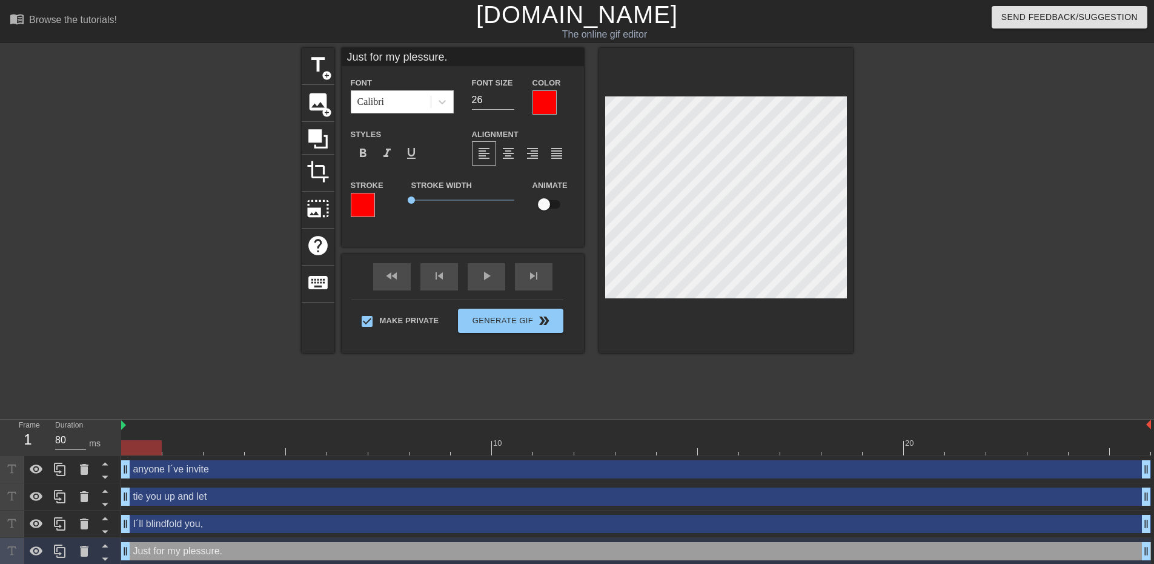
click at [461, 54] on input "Just for my plessure." at bounding box center [463, 57] width 242 height 18
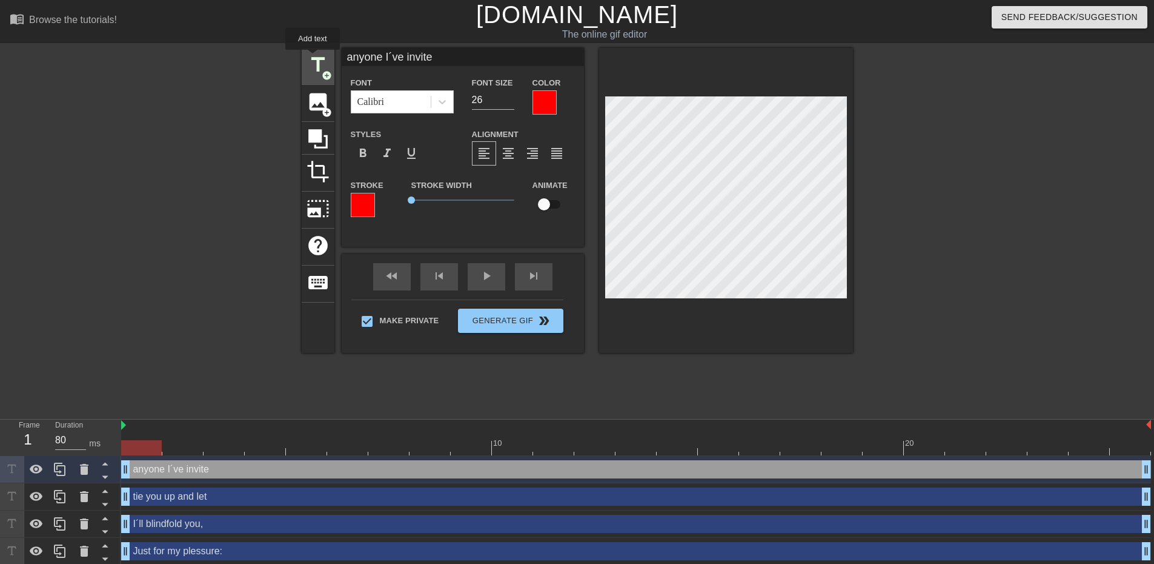
click at [315, 56] on span "title" at bounding box center [318, 64] width 23 height 23
type input "New text 4"
drag, startPoint x: 492, startPoint y: 97, endPoint x: 427, endPoint y: 82, distance: 66.6
click at [427, 91] on div "Font Impact Font Size 40 Color" at bounding box center [463, 94] width 242 height 39
type input "26"
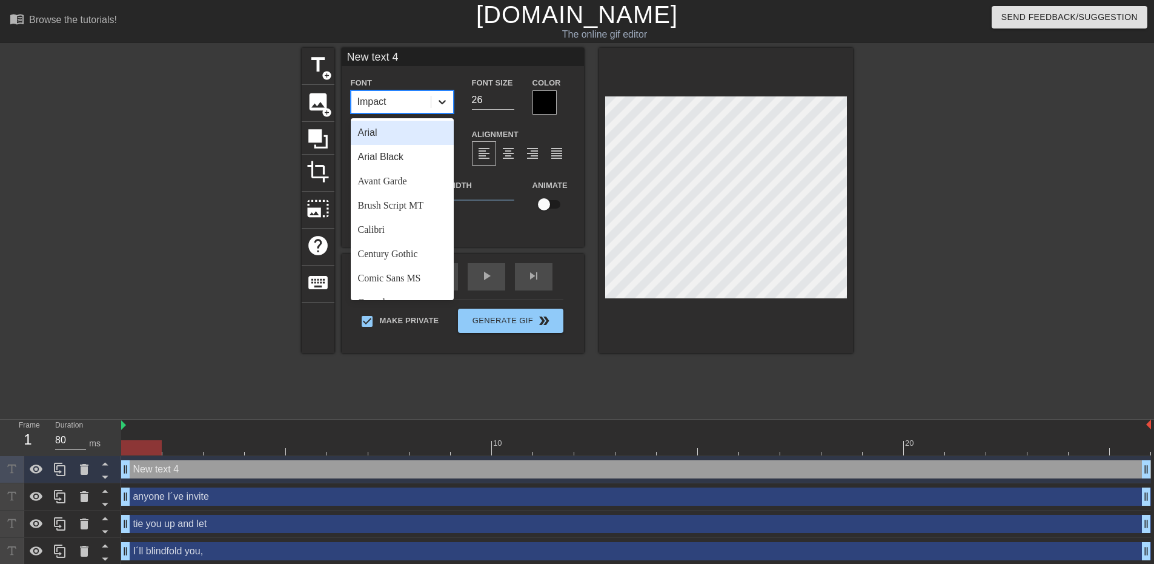
click at [442, 107] on icon at bounding box center [442, 102] width 12 height 12
drag, startPoint x: 394, startPoint y: 231, endPoint x: 409, endPoint y: 218, distance: 20.6
click at [394, 231] on div "Calibri" at bounding box center [402, 230] width 103 height 24
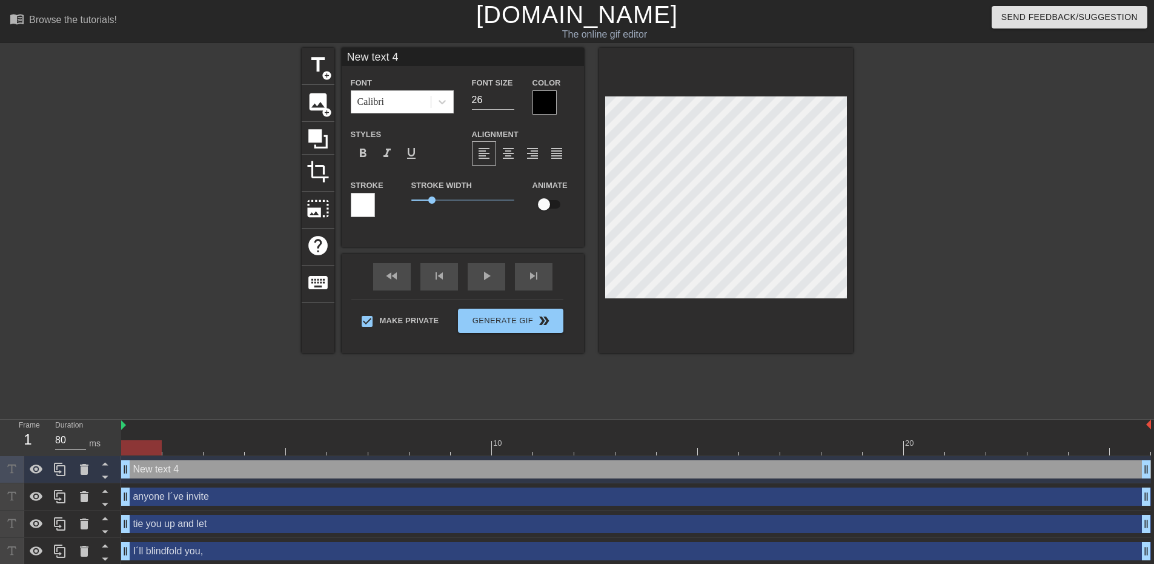
click at [550, 100] on div at bounding box center [545, 102] width 24 height 24
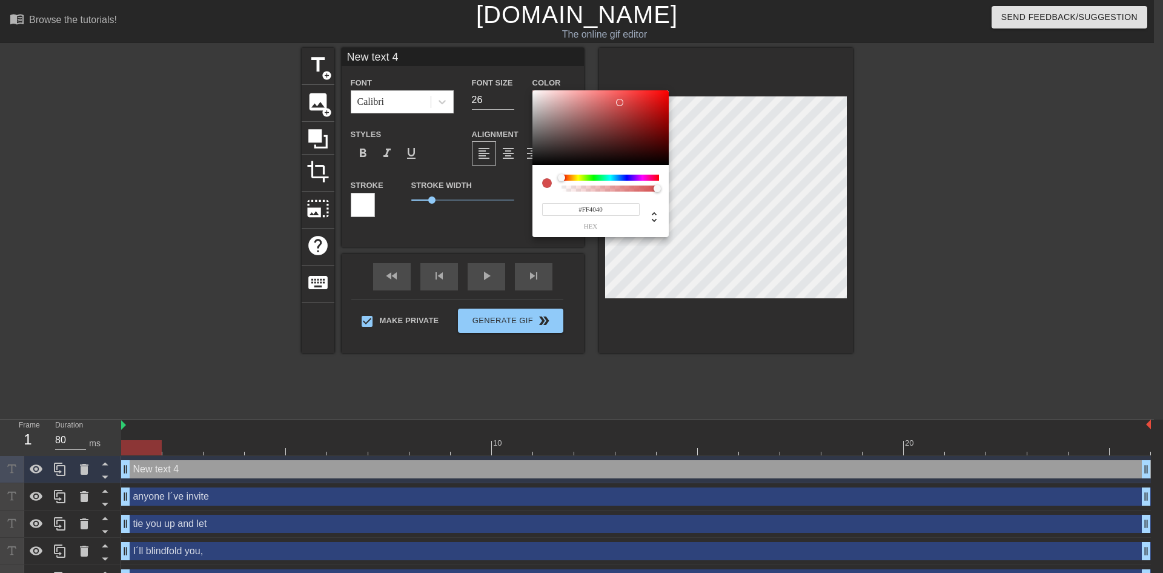
type input "#FF0000"
drag, startPoint x: 595, startPoint y: 124, endPoint x: 702, endPoint y: 81, distance: 115.2
click at [702, 81] on div "#FF0000 hex" at bounding box center [581, 286] width 1163 height 573
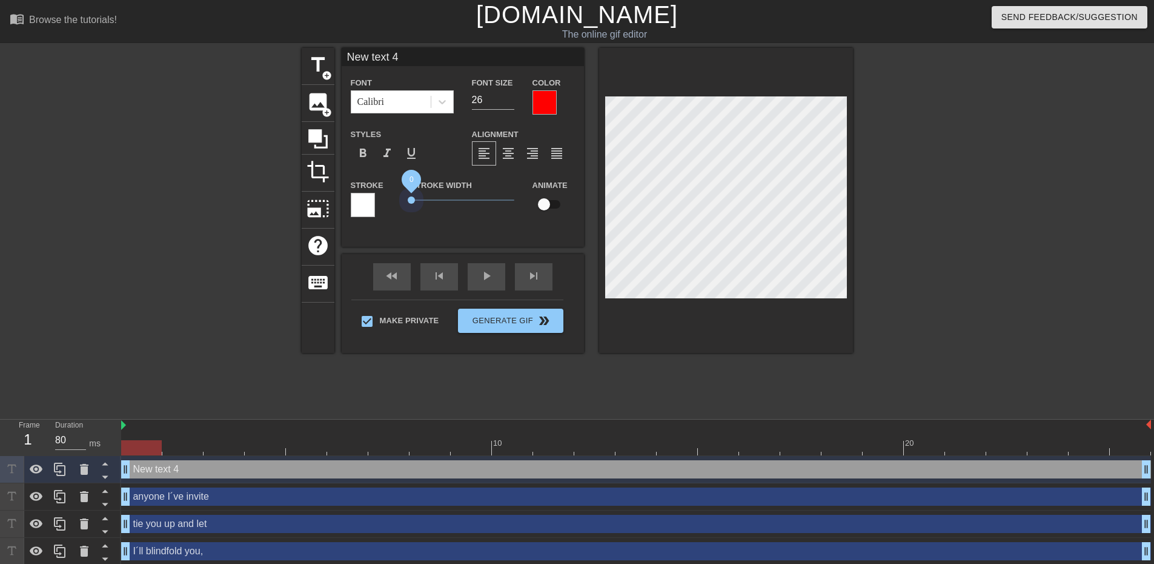
drag, startPoint x: 431, startPoint y: 201, endPoint x: 370, endPoint y: 218, distance: 64.1
click at [383, 193] on div "Stroke Stroke Width 0 Animate" at bounding box center [463, 203] width 242 height 50
click at [362, 202] on div at bounding box center [363, 205] width 24 height 24
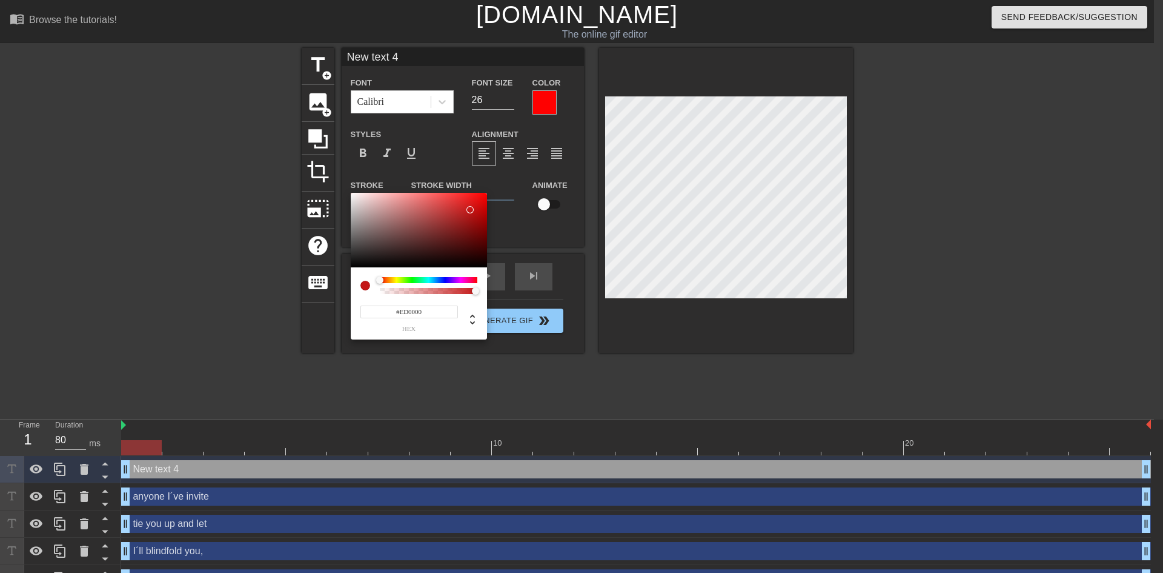
type input "#F80000"
drag, startPoint x: 411, startPoint y: 223, endPoint x: 500, endPoint y: 195, distance: 93.5
click at [500, 195] on div "#F80000 hex" at bounding box center [581, 286] width 1163 height 573
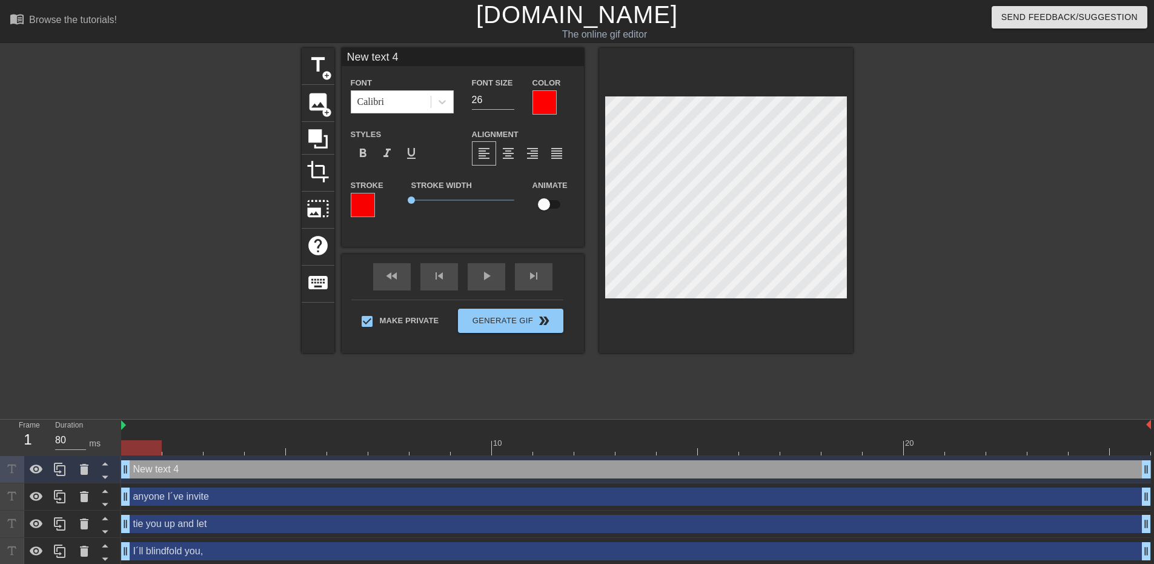
drag, startPoint x: 406, startPoint y: 56, endPoint x: 257, endPoint y: 40, distance: 149.9
click at [257, 40] on div "menu_book Browse the tutorials! [DOMAIN_NAME] The online gif editor Send Feedba…" at bounding box center [577, 296] width 1154 height 592
type input "to use you as a"
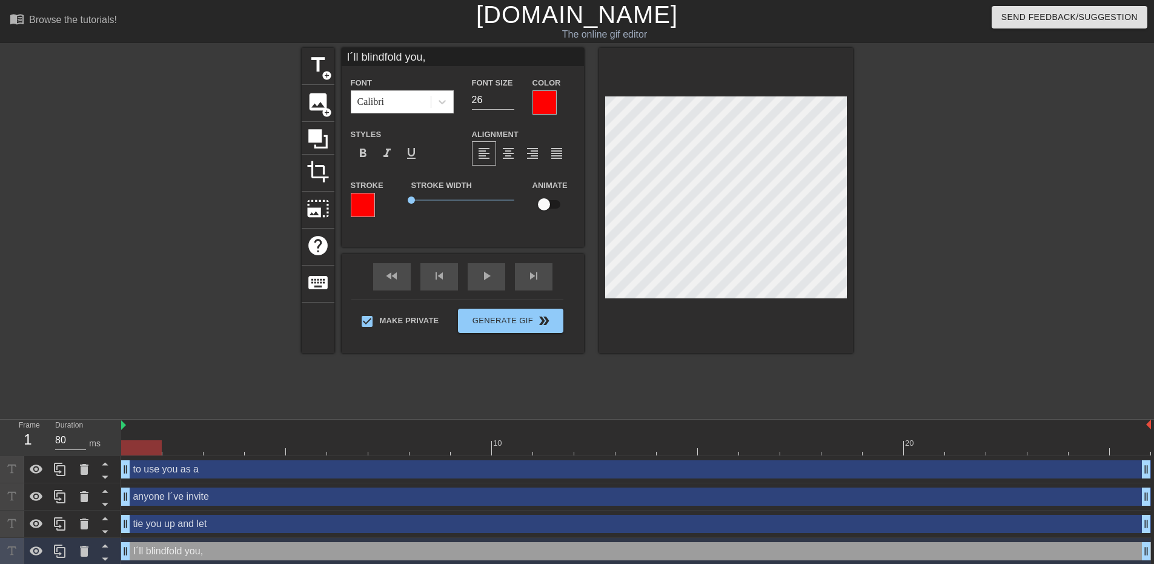
click at [540, 96] on div at bounding box center [545, 102] width 24 height 24
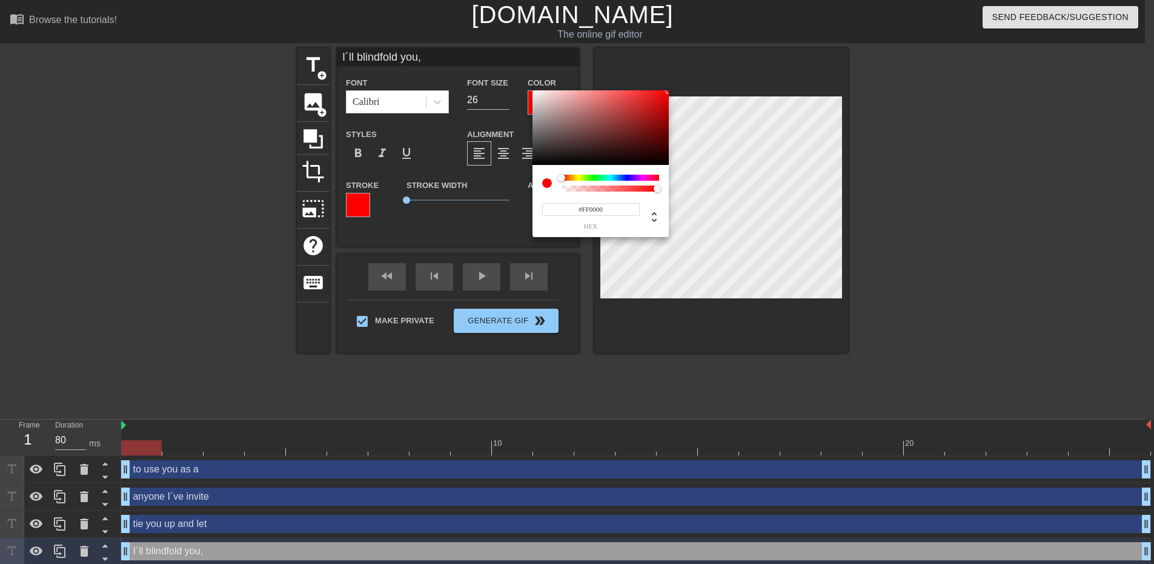
drag, startPoint x: 656, startPoint y: 58, endPoint x: 662, endPoint y: 55, distance: 6.8
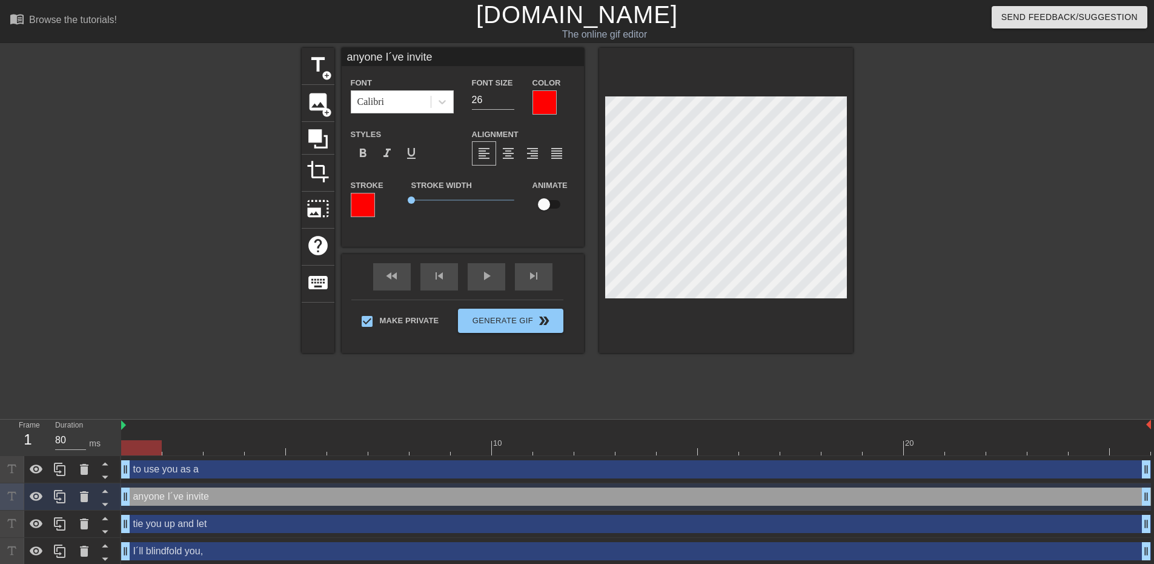
type input "to use you as a"
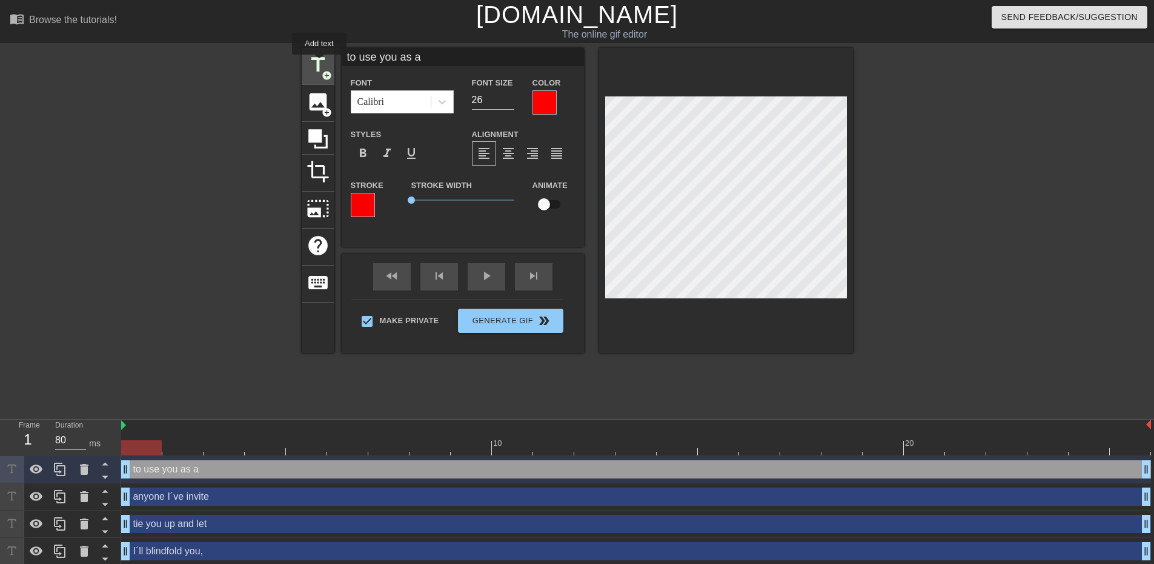
click at [319, 63] on span "title" at bounding box center [318, 64] width 23 height 23
type input "New text 5"
type input "40"
click at [545, 93] on div at bounding box center [545, 102] width 24 height 24
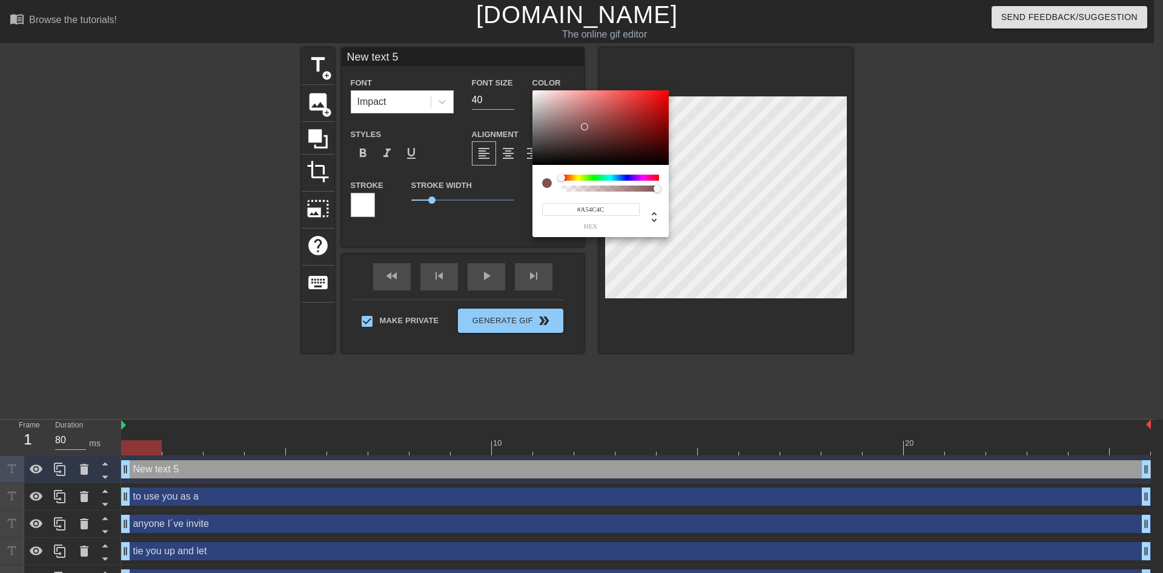
type input "#FF0000"
drag, startPoint x: 585, startPoint y: 127, endPoint x: 685, endPoint y: 81, distance: 110.4
click at [685, 81] on div "#FF0000 hex" at bounding box center [581, 286] width 1163 height 573
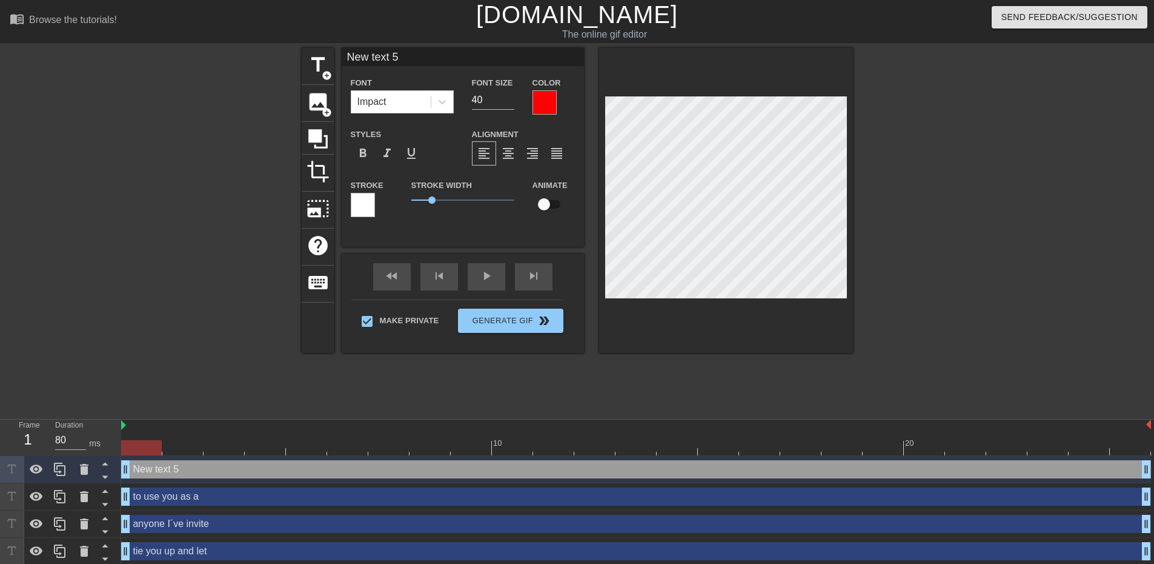
click at [366, 198] on div at bounding box center [363, 205] width 24 height 24
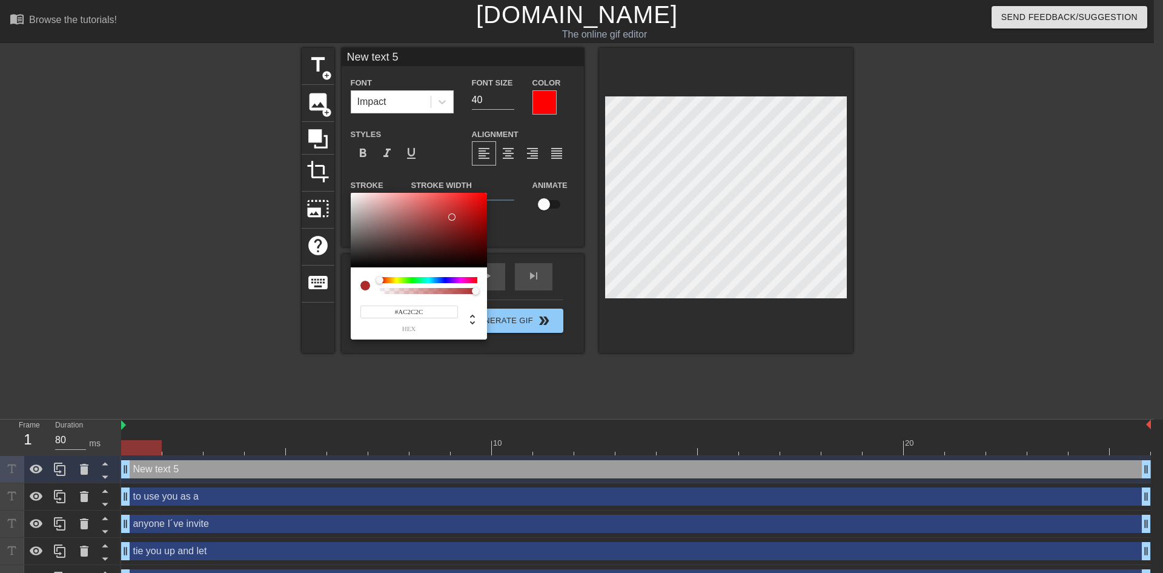
type input "#FF0000"
drag, startPoint x: 439, startPoint y: 222, endPoint x: 510, endPoint y: 175, distance: 84.9
click at [510, 175] on div "#FF0000 hex" at bounding box center [581, 286] width 1163 height 573
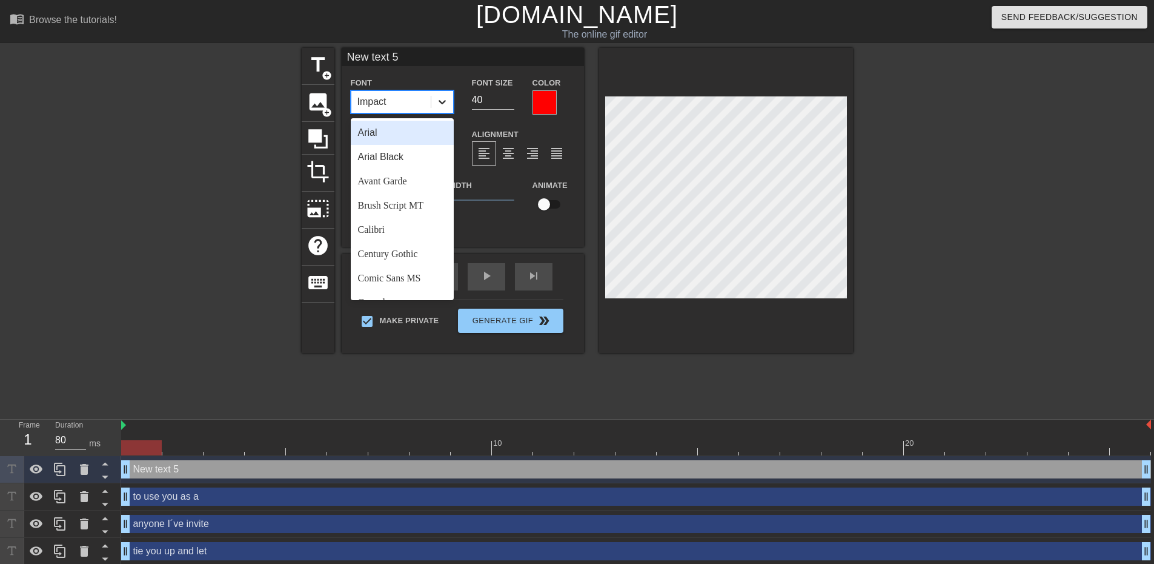
click at [446, 99] on icon at bounding box center [442, 102] width 12 height 12
click at [410, 234] on div "Calibri" at bounding box center [402, 230] width 103 height 24
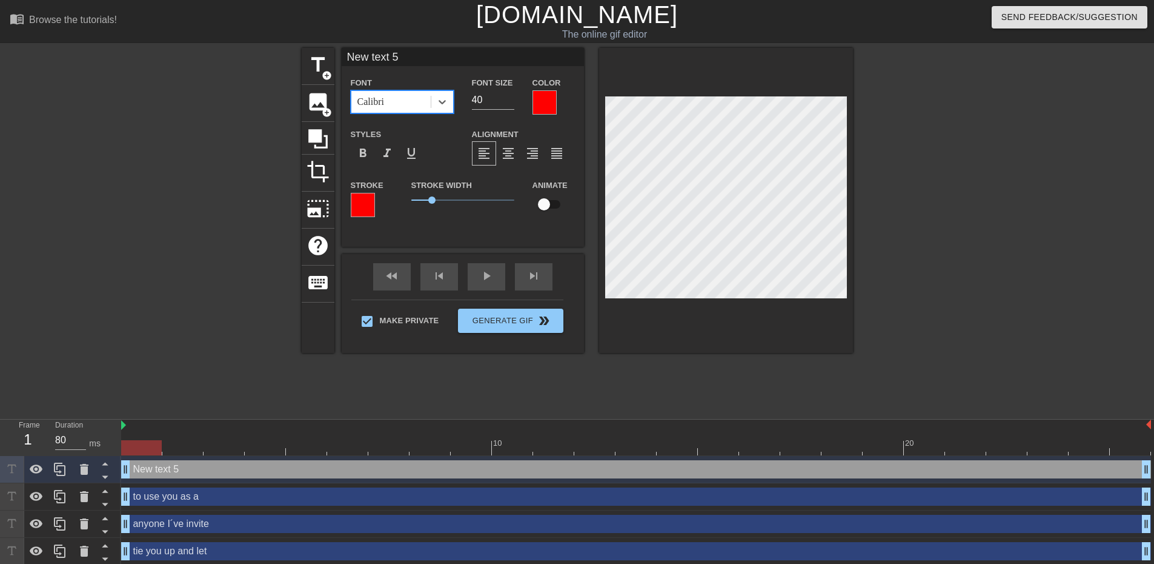
drag, startPoint x: 490, startPoint y: 105, endPoint x: 456, endPoint y: 97, distance: 34.8
click at [457, 97] on div "Font option Calibri, selected. 0 results available. Select is focused ,type to …" at bounding box center [463, 94] width 242 height 39
type input "26"
drag, startPoint x: 433, startPoint y: 204, endPoint x: 396, endPoint y: 196, distance: 37.7
click at [396, 196] on div "Stroke Stroke Width 0 Animate" at bounding box center [463, 203] width 242 height 50
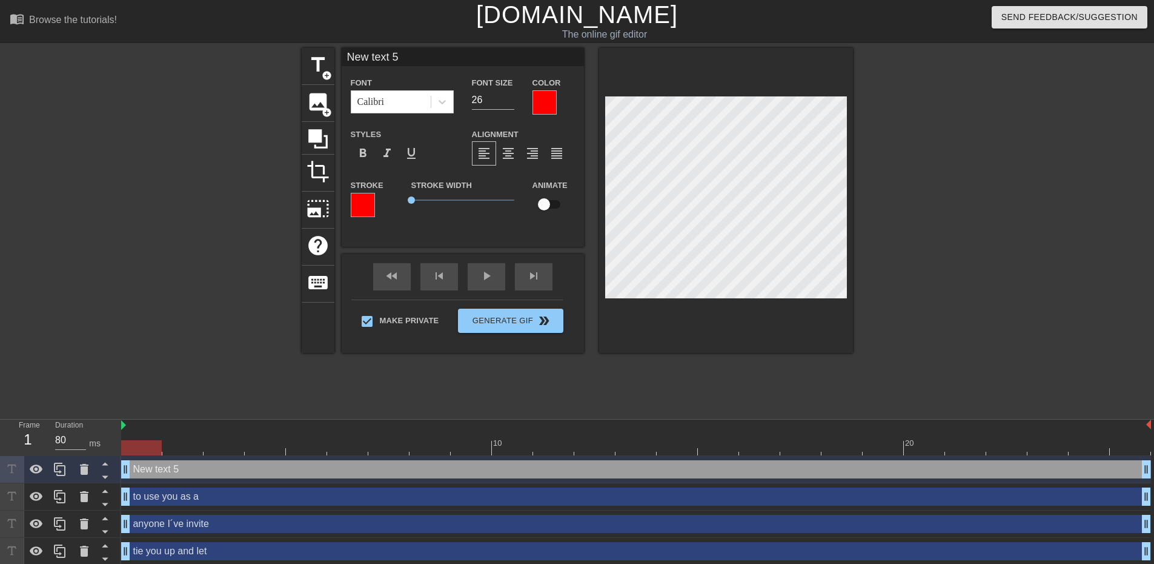
drag, startPoint x: 407, startPoint y: 55, endPoint x: 237, endPoint y: 76, distance: 171.1
click at [250, 78] on div "title add_circle image add_circle crop photo_size_select_large help keyboard Ne…" at bounding box center [577, 230] width 1154 height 364
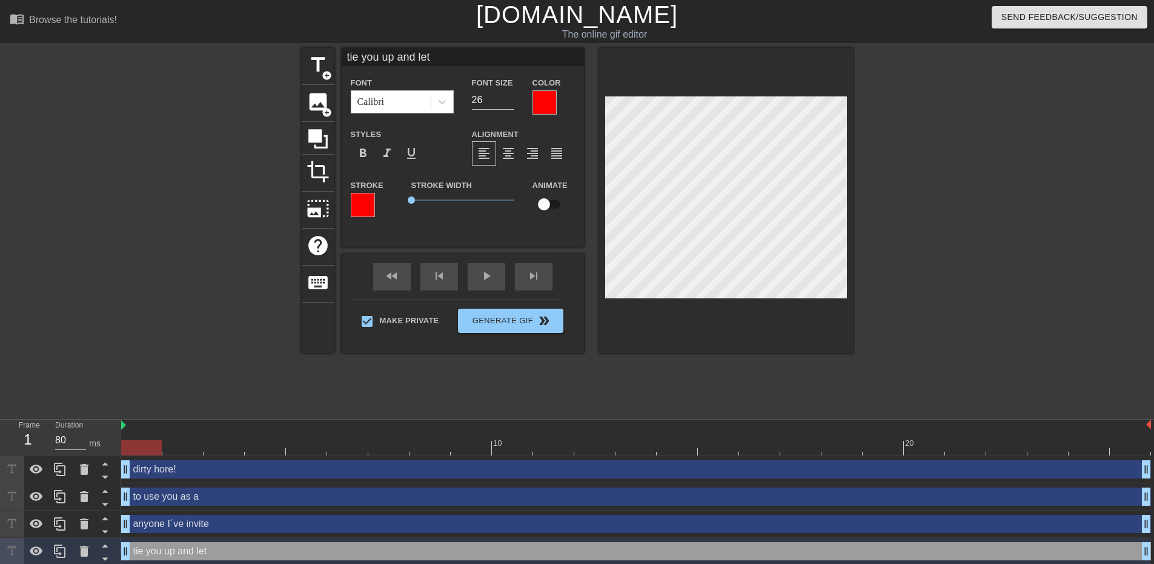
type input "I´ll blindfold you,"
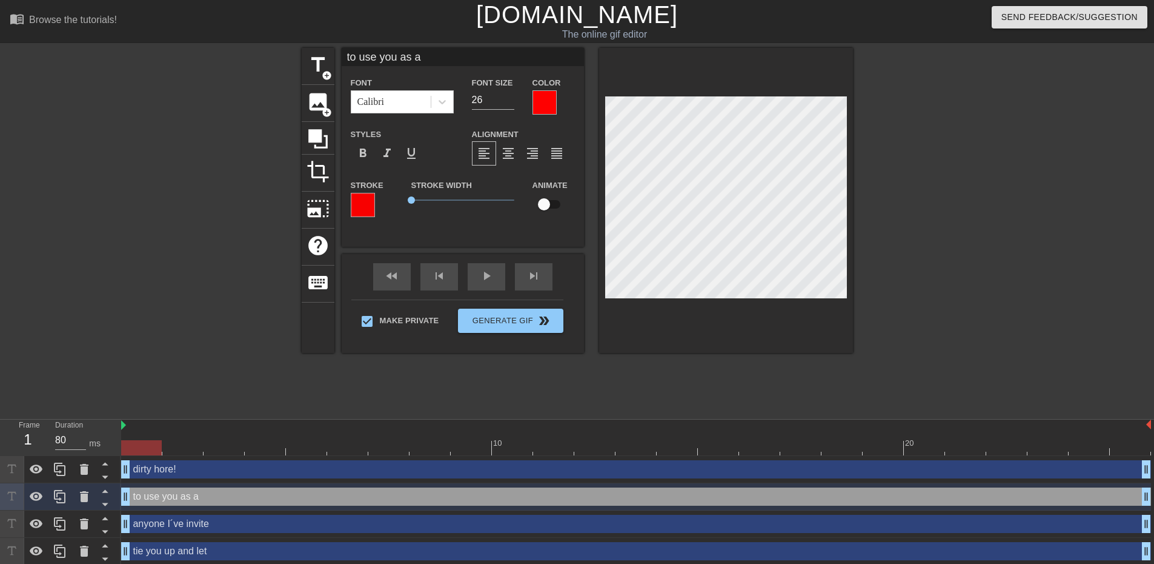
click at [361, 56] on input "to use you as a" at bounding box center [463, 57] width 242 height 18
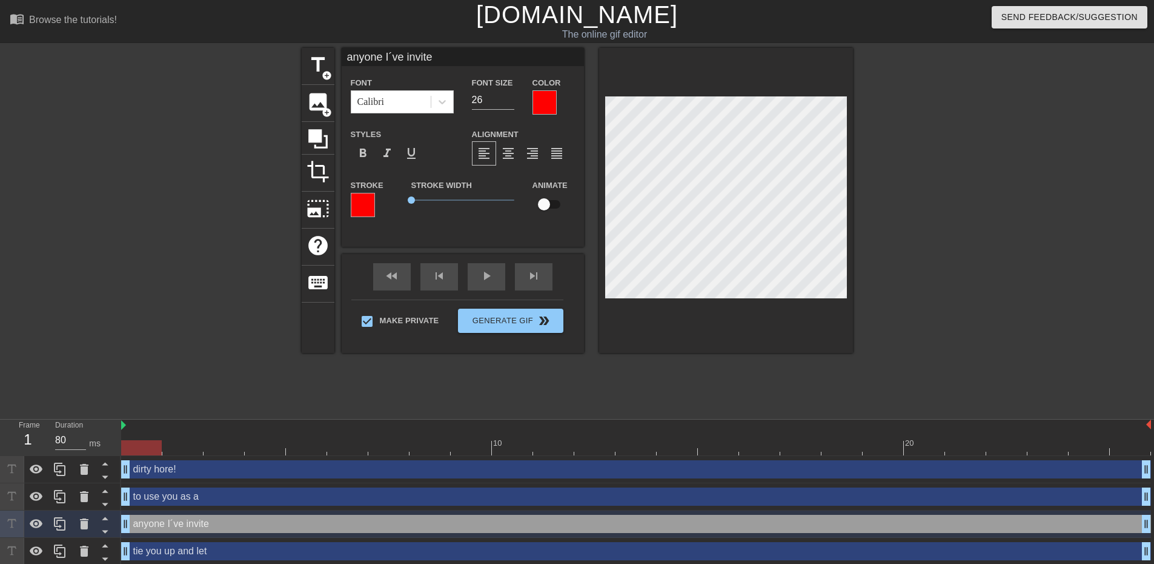
click at [439, 56] on input "anyone I´ve invite" at bounding box center [463, 57] width 242 height 18
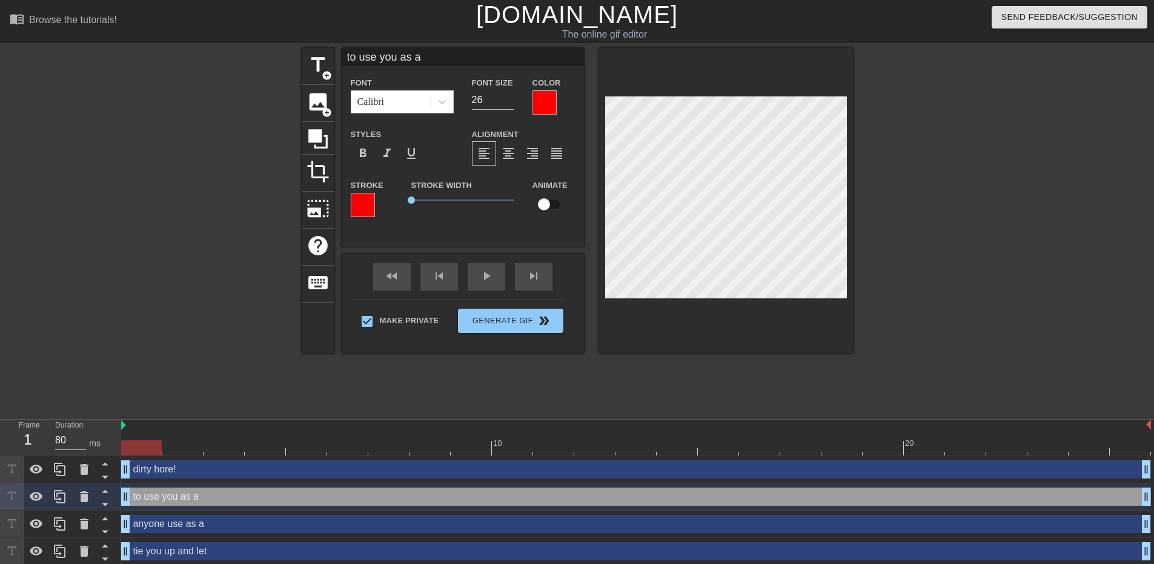
drag, startPoint x: 430, startPoint y: 58, endPoint x: 281, endPoint y: 49, distance: 149.3
click at [281, 49] on div "title add_circle image add_circle crop photo_size_select_large help keyboard to…" at bounding box center [577, 230] width 1154 height 364
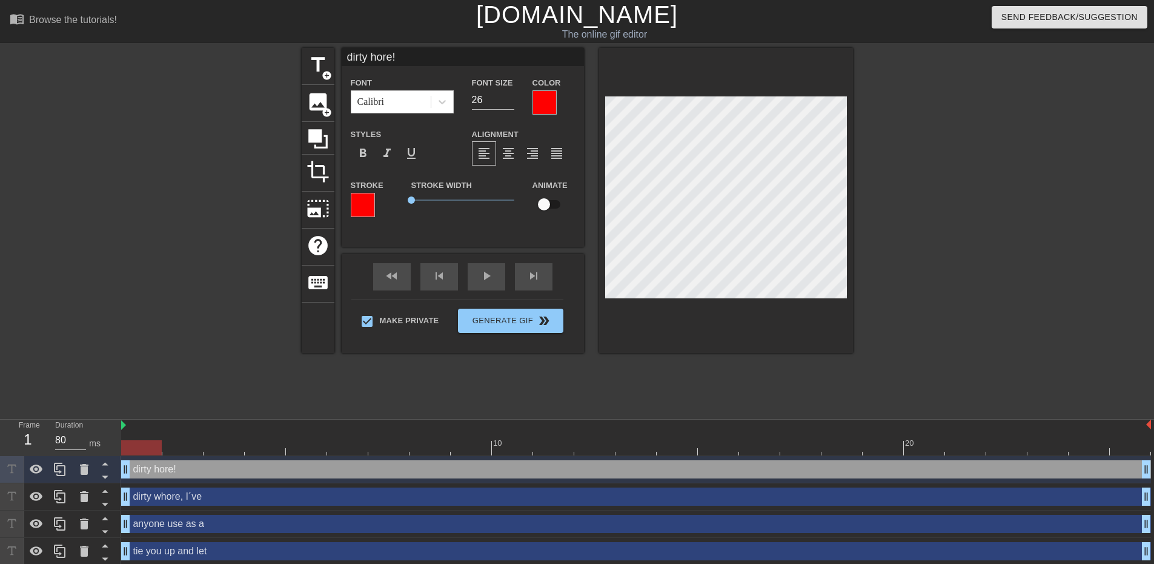
drag, startPoint x: 417, startPoint y: 55, endPoint x: 221, endPoint y: 56, distance: 196.3
click at [221, 56] on div "title add_circle image add_circle crop photo_size_select_large help keyboard di…" at bounding box center [577, 230] width 1154 height 364
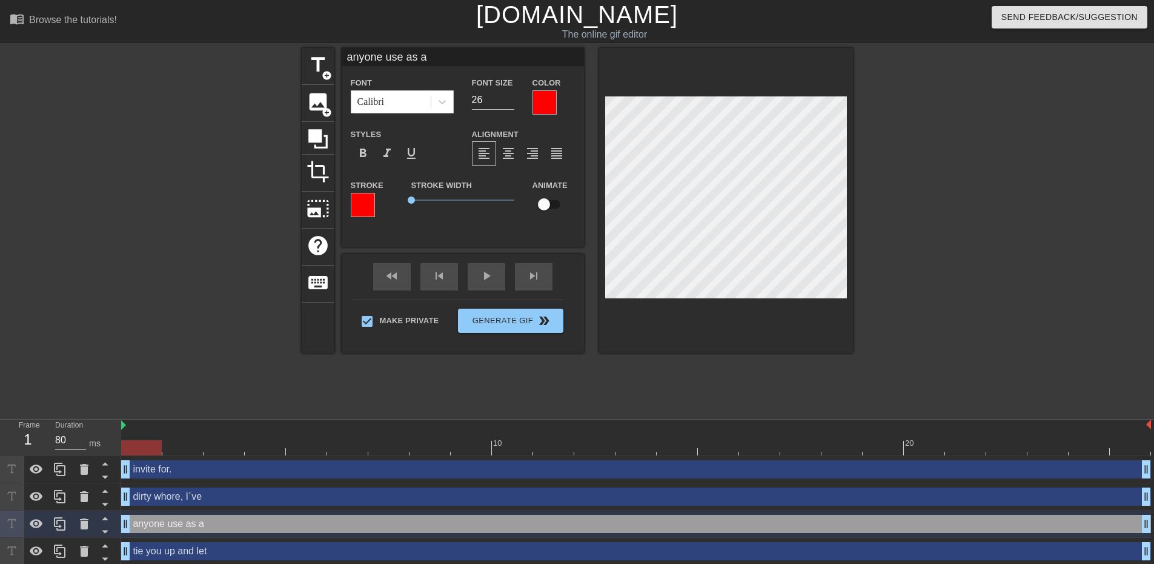
click at [404, 56] on input "anyone use as a" at bounding box center [463, 57] width 242 height 18
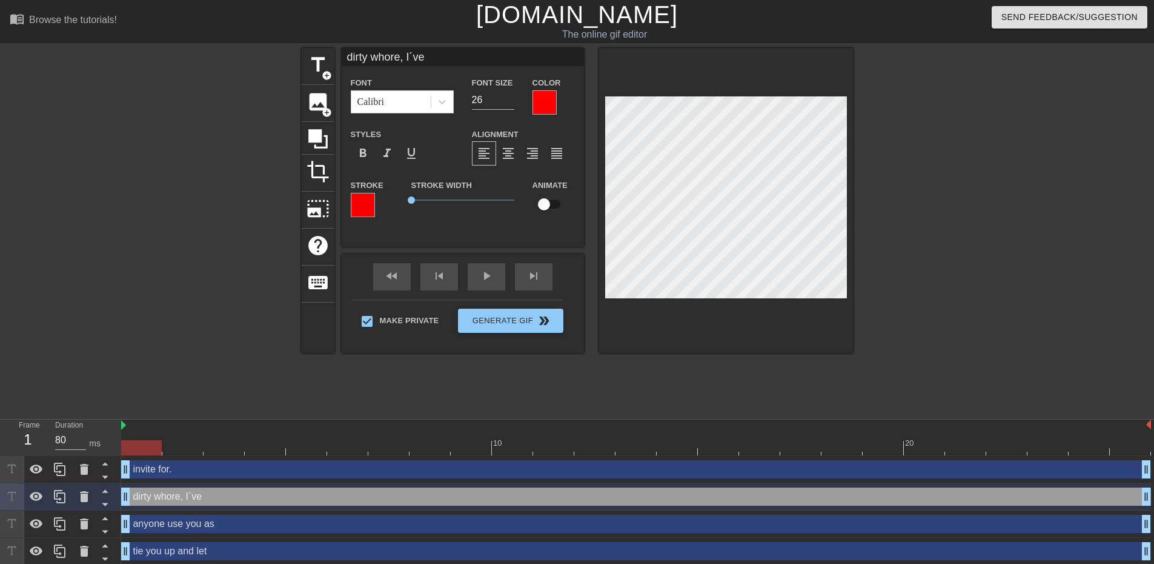
click at [345, 54] on input "dirty whore, I´ve" at bounding box center [463, 57] width 242 height 18
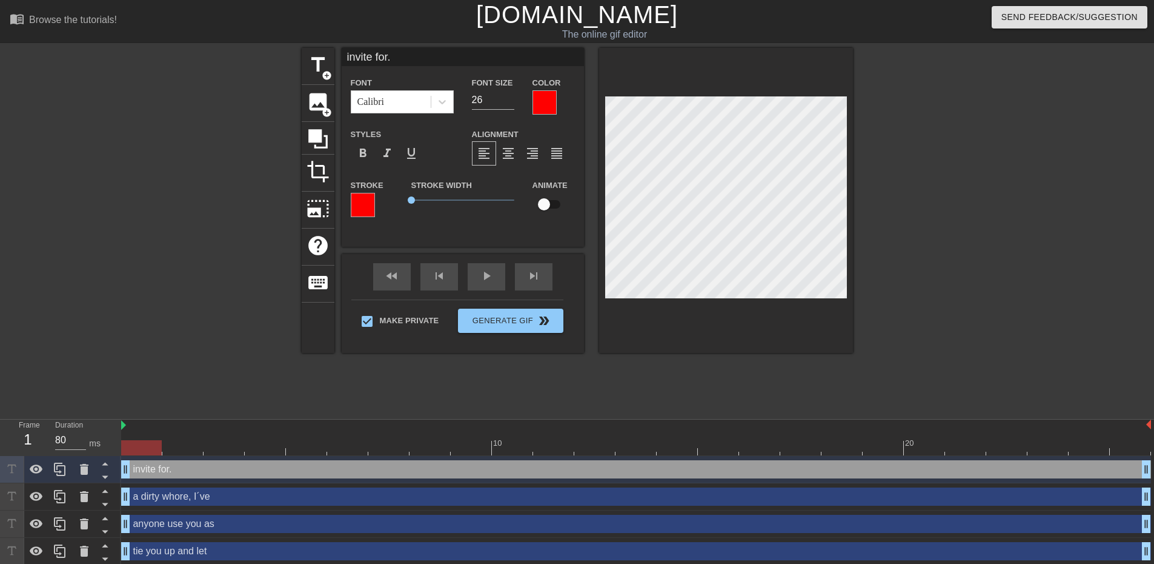
click at [387, 56] on input "invite for." at bounding box center [463, 57] width 242 height 18
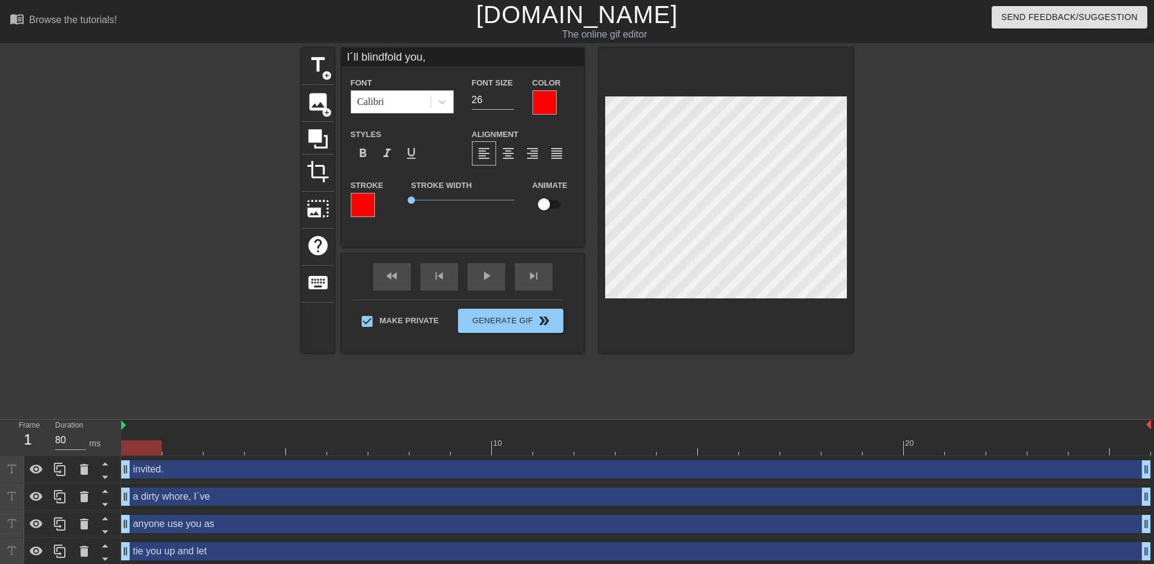
type input "invited."
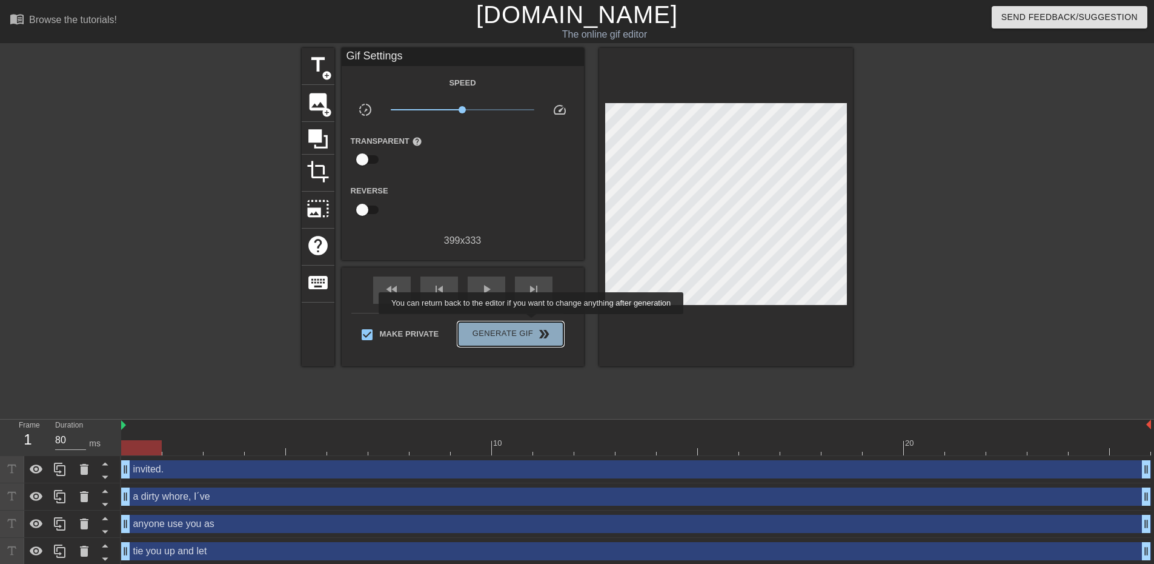
click at [533, 322] on button "Generate Gif double_arrow" at bounding box center [510, 334] width 105 height 24
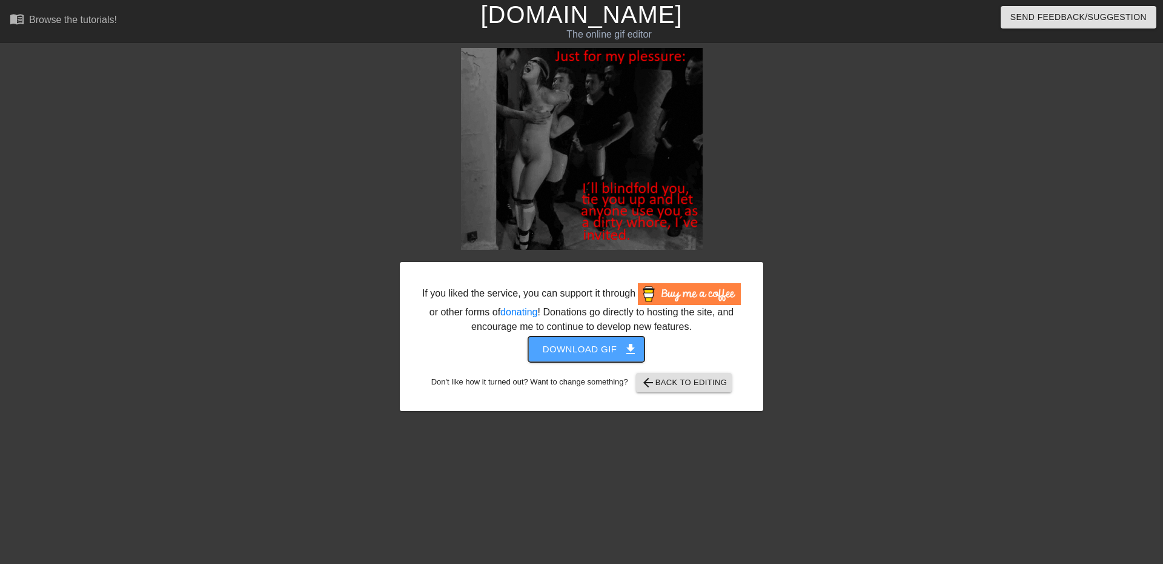
click at [565, 350] on span "Download gif get_app" at bounding box center [587, 349] width 88 height 16
